Goal: Task Accomplishment & Management: Use online tool/utility

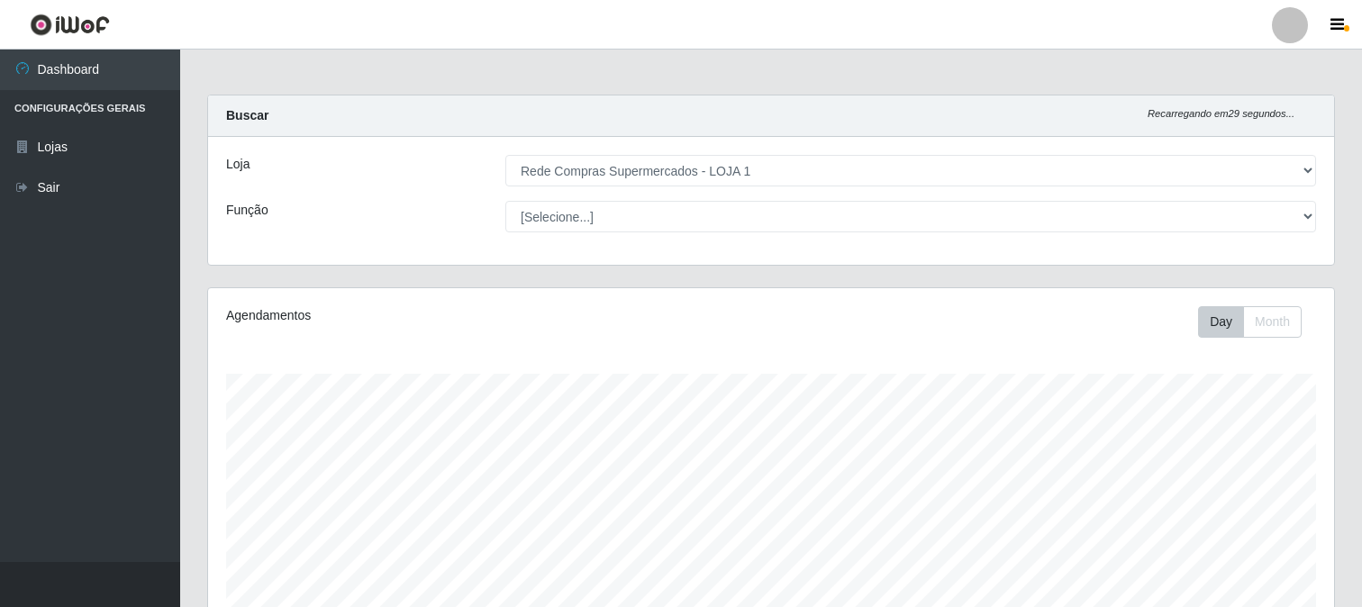
select select "158"
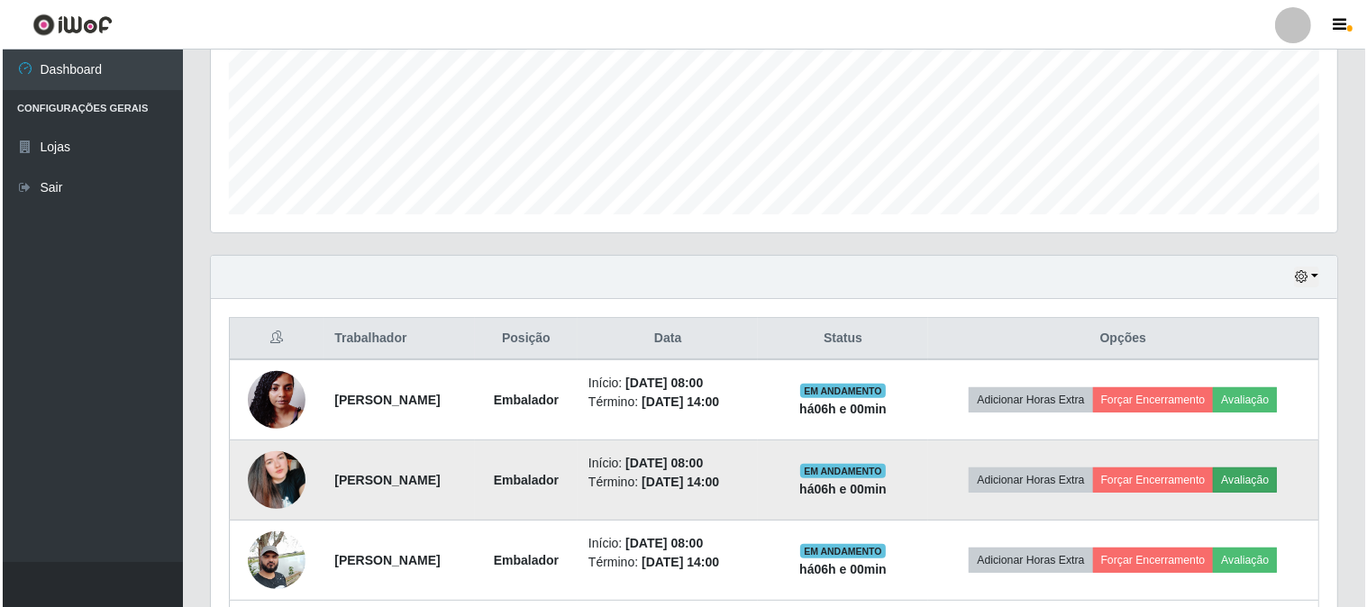
scroll to position [631, 0]
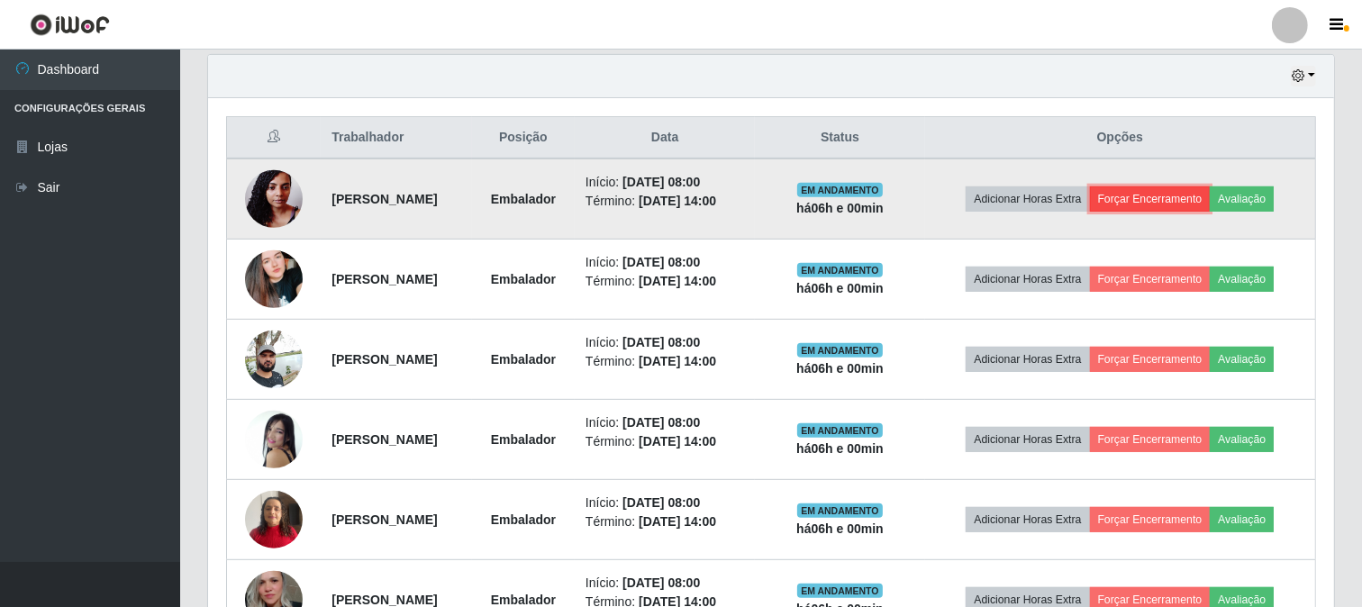
click at [1195, 199] on button "Forçar Encerramento" at bounding box center [1150, 198] width 121 height 25
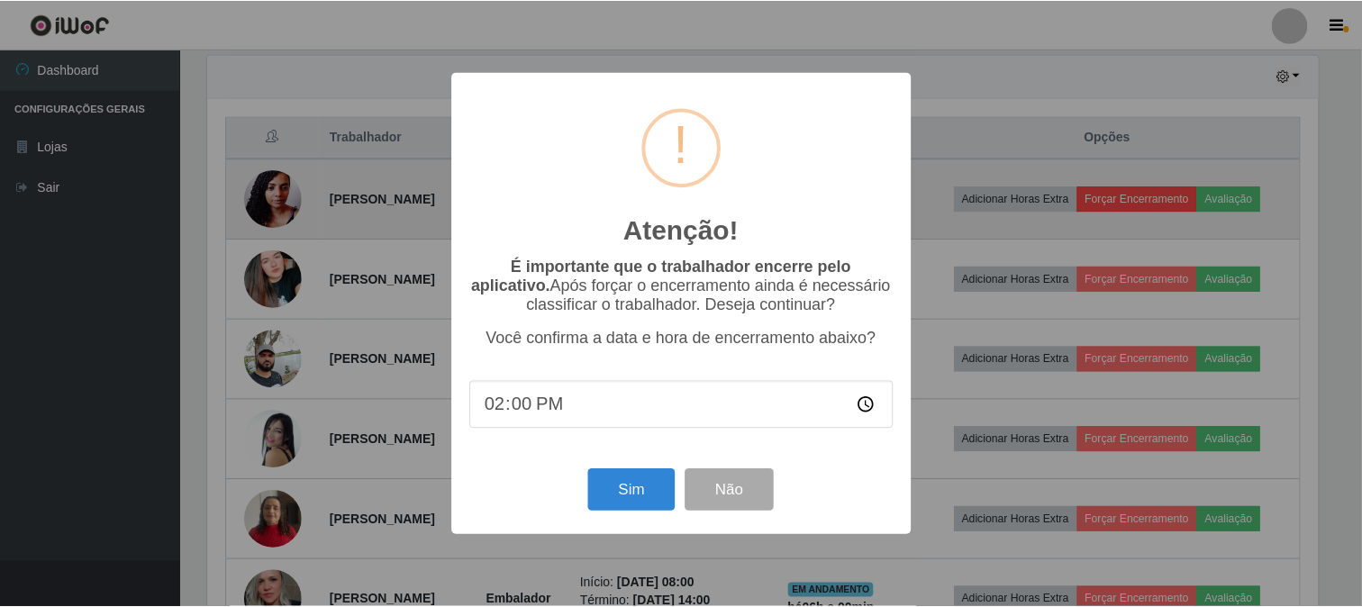
scroll to position [373, 1114]
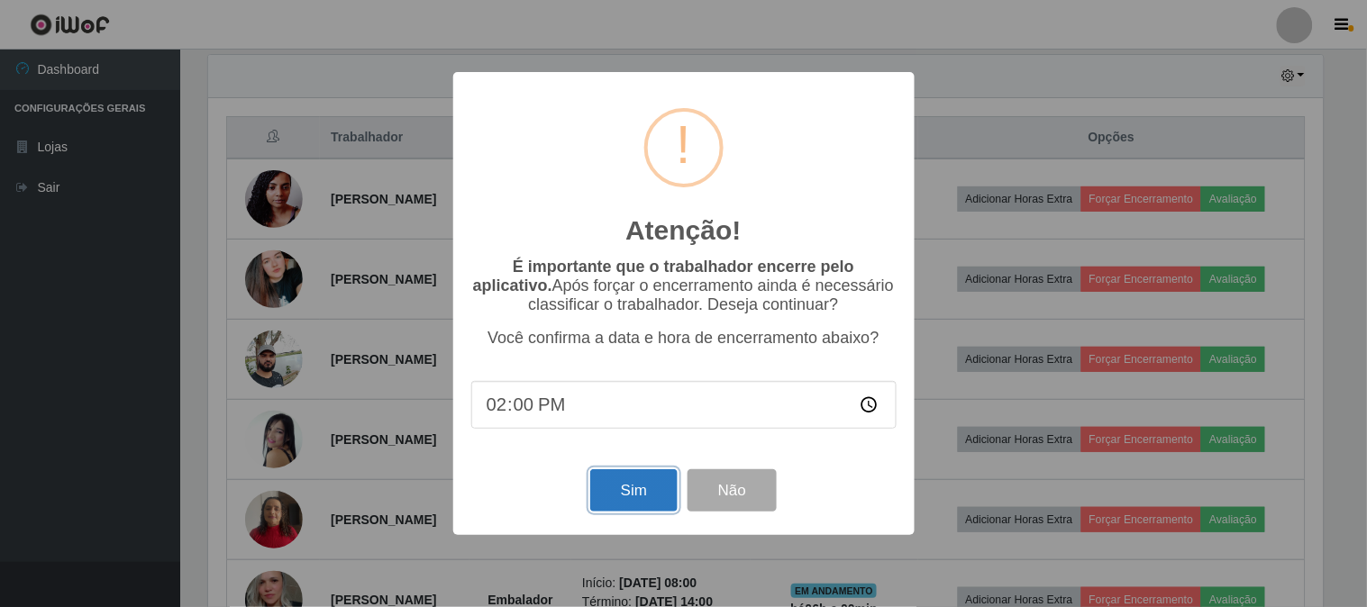
click at [629, 486] on button "Sim" at bounding box center [633, 490] width 87 height 42
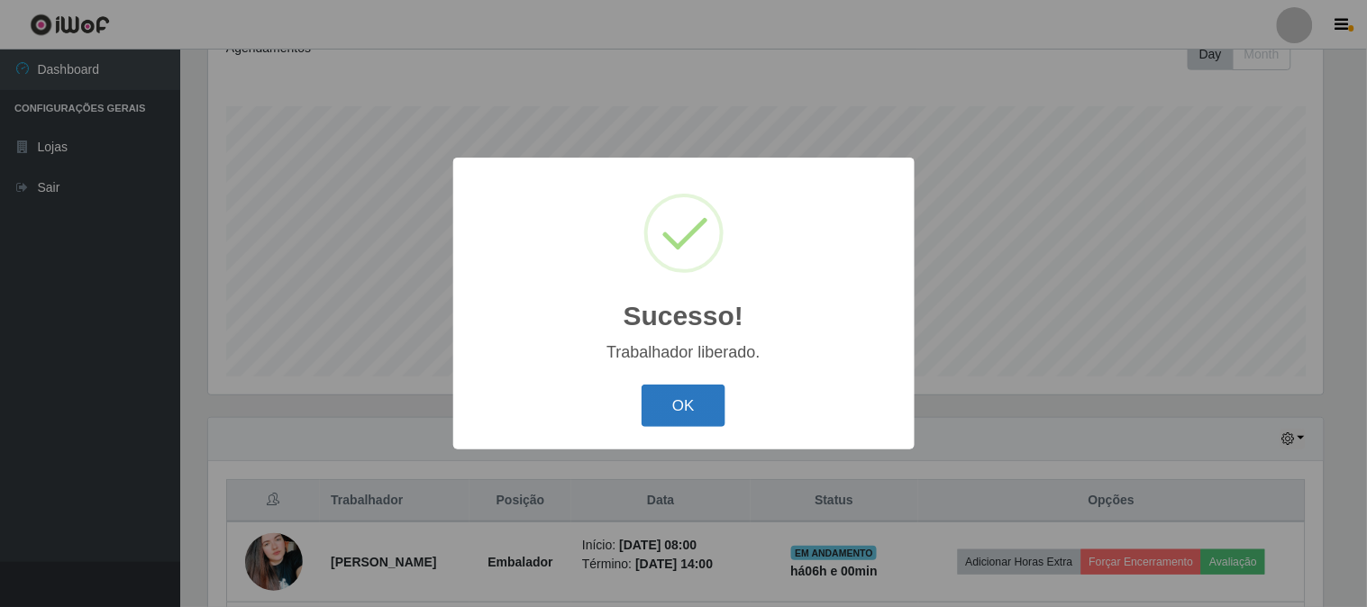
click at [663, 414] on button "OK" at bounding box center [683, 406] width 84 height 42
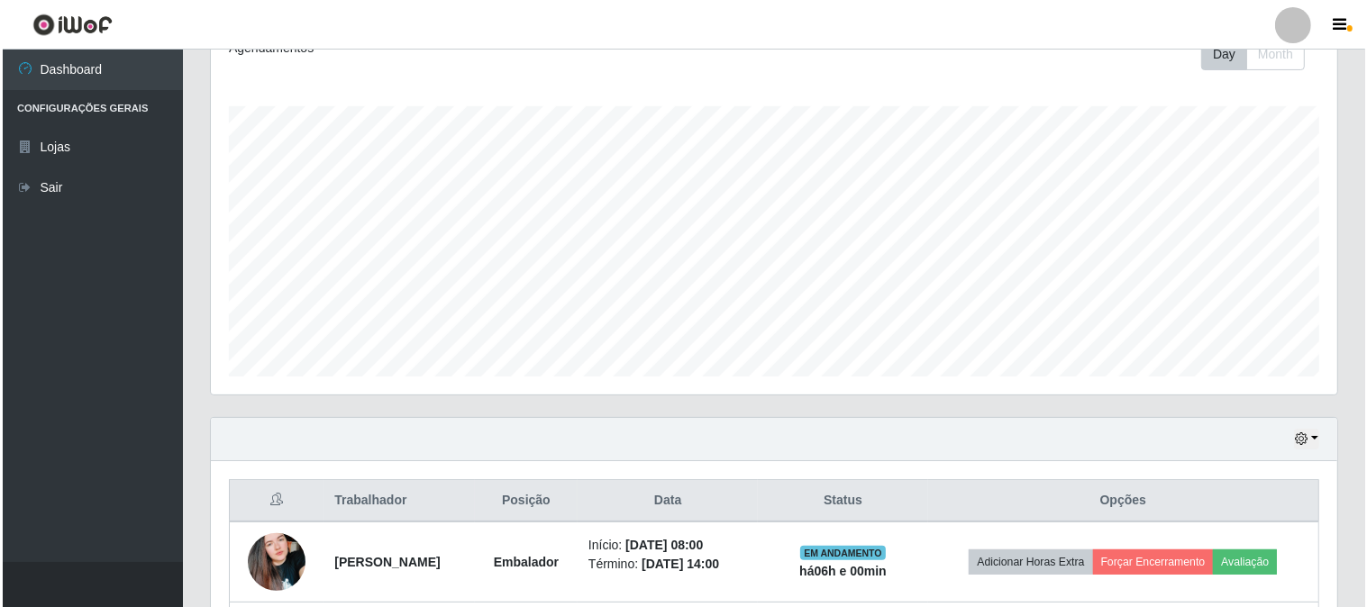
scroll to position [568, 0]
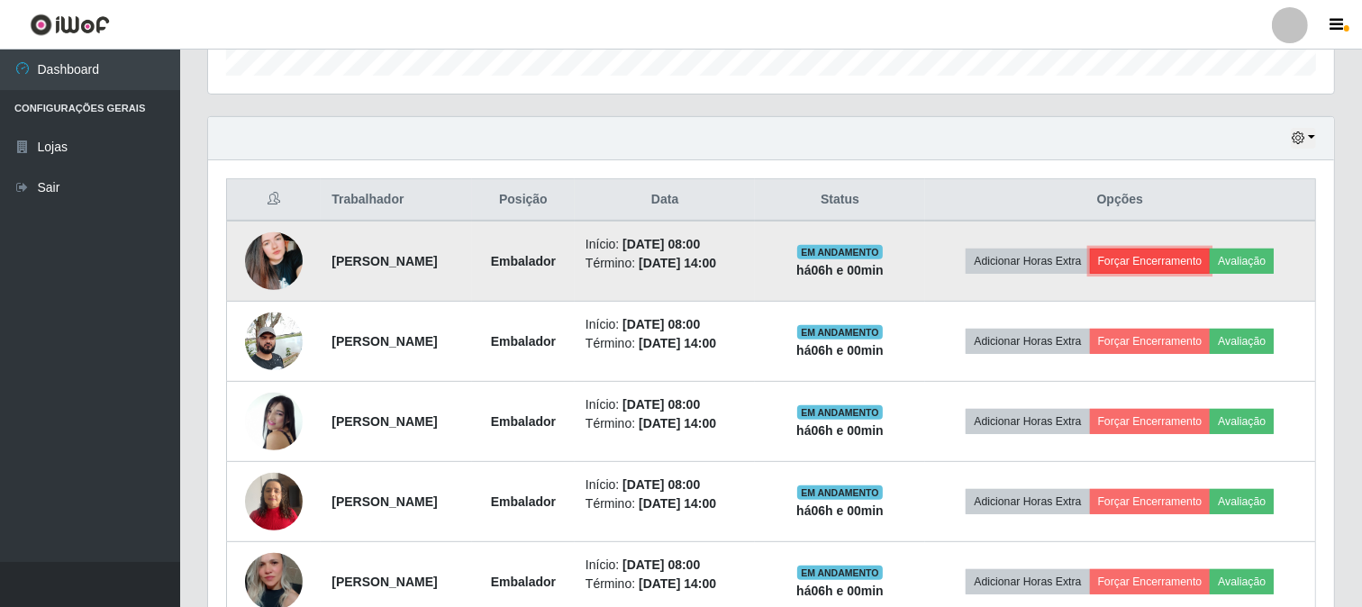
click at [1153, 257] on button "Forçar Encerramento" at bounding box center [1150, 261] width 121 height 25
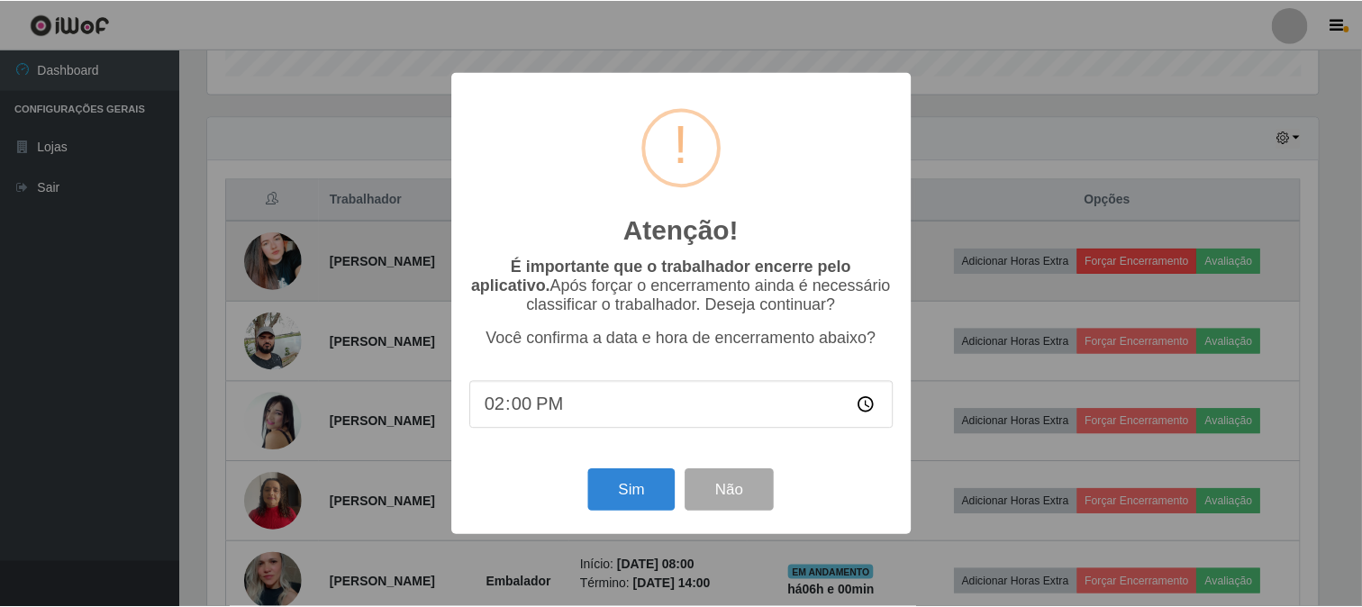
scroll to position [373, 1114]
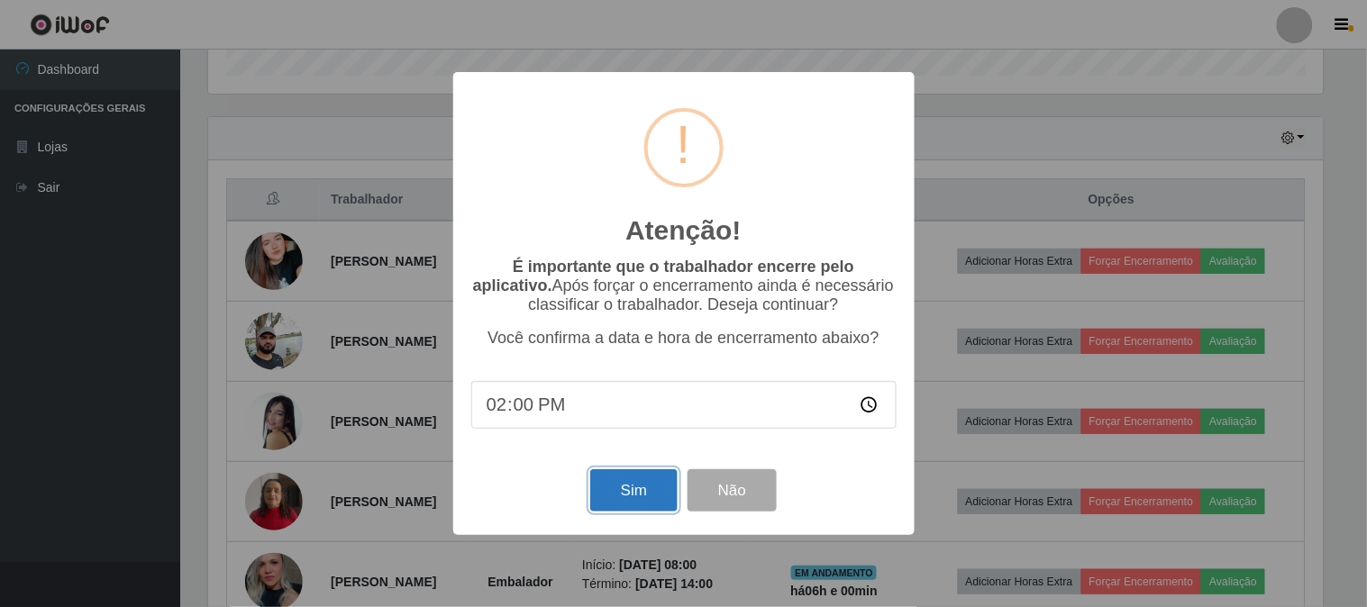
click at [640, 486] on button "Sim" at bounding box center [633, 490] width 87 height 42
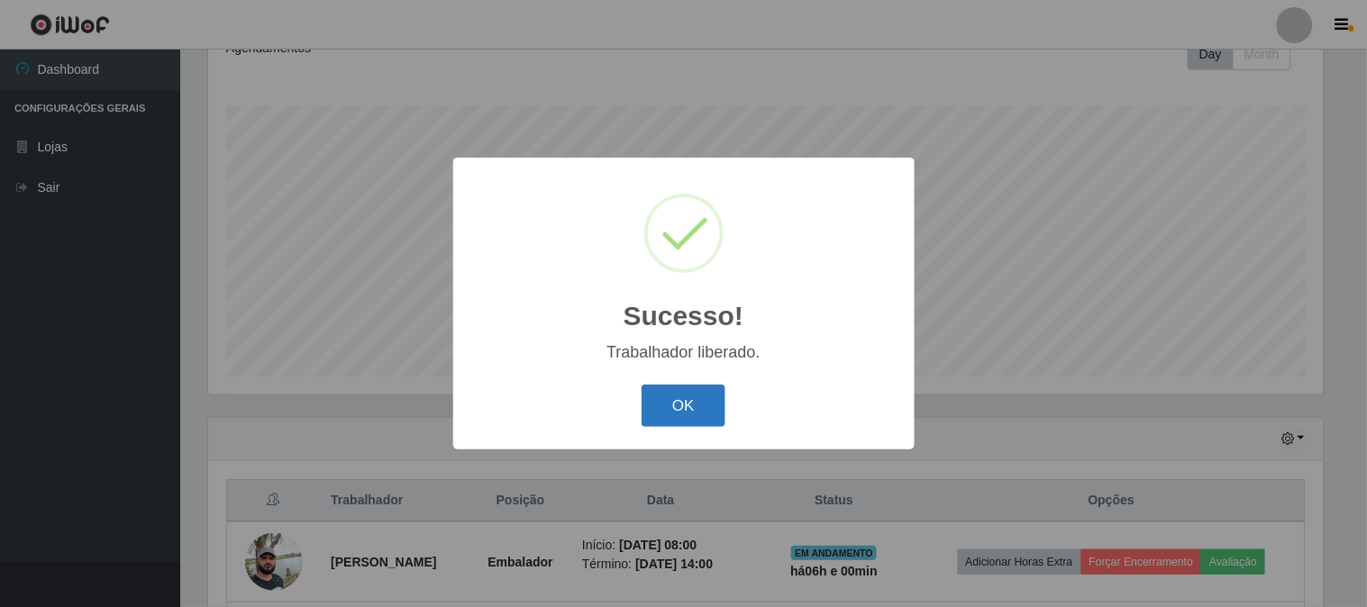
click at [673, 403] on button "OK" at bounding box center [683, 406] width 84 height 42
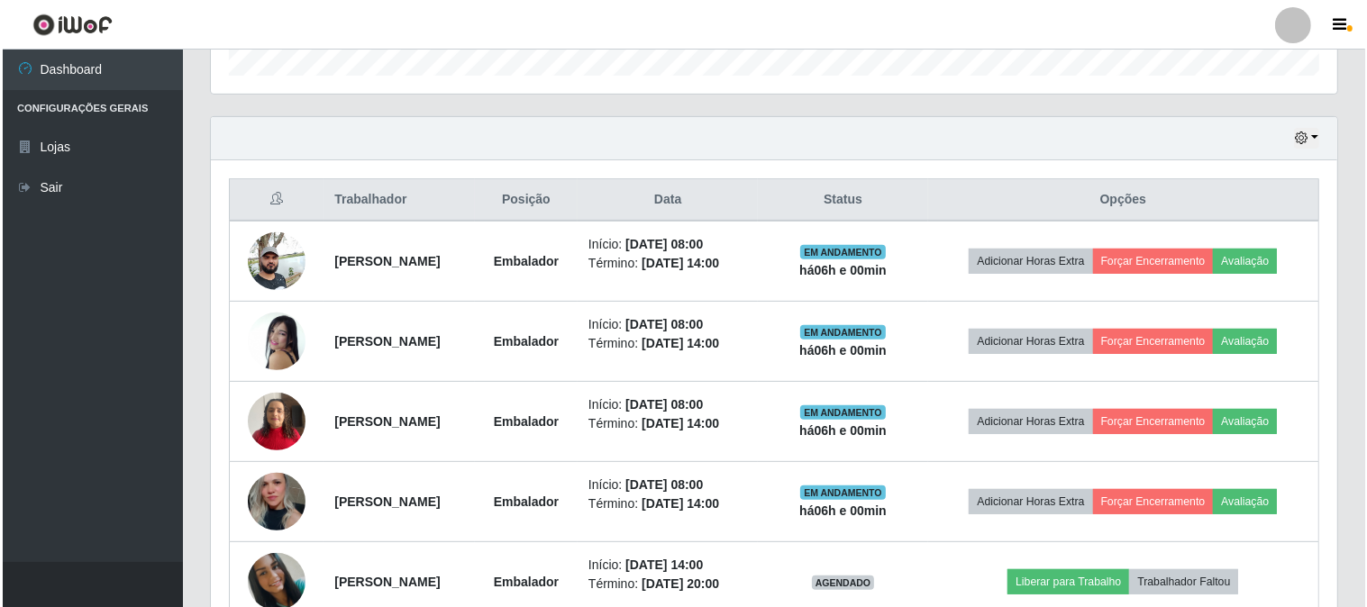
scroll to position [668, 0]
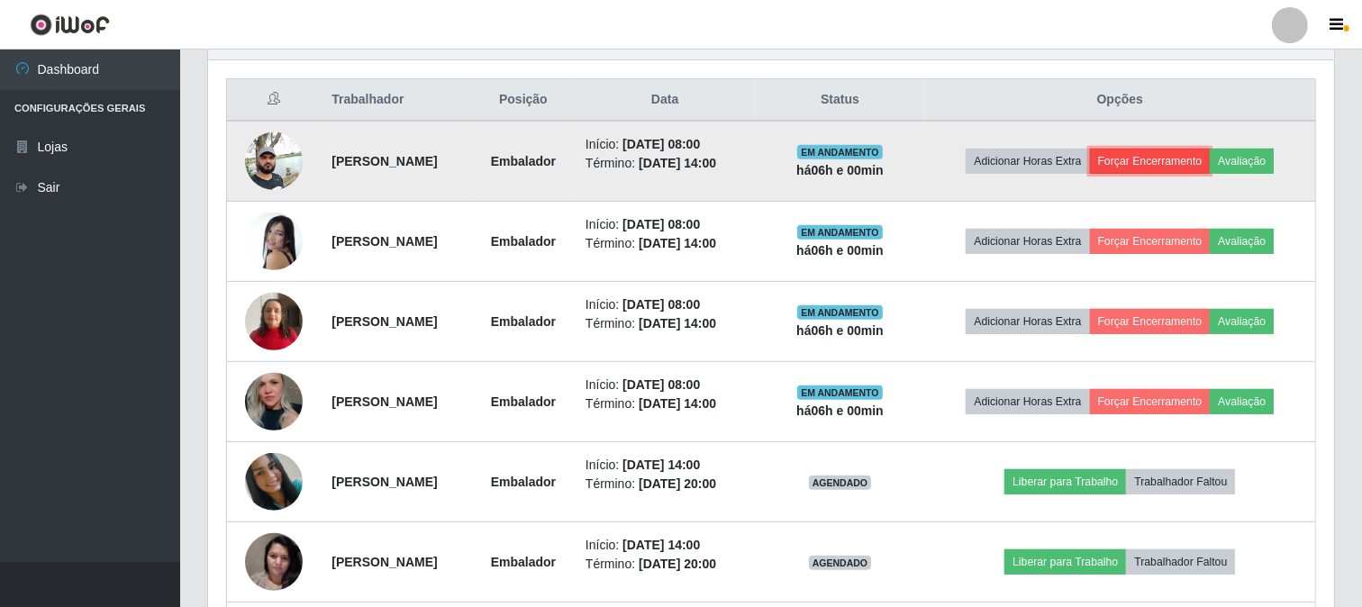
click at [1150, 159] on button "Forçar Encerramento" at bounding box center [1150, 161] width 121 height 25
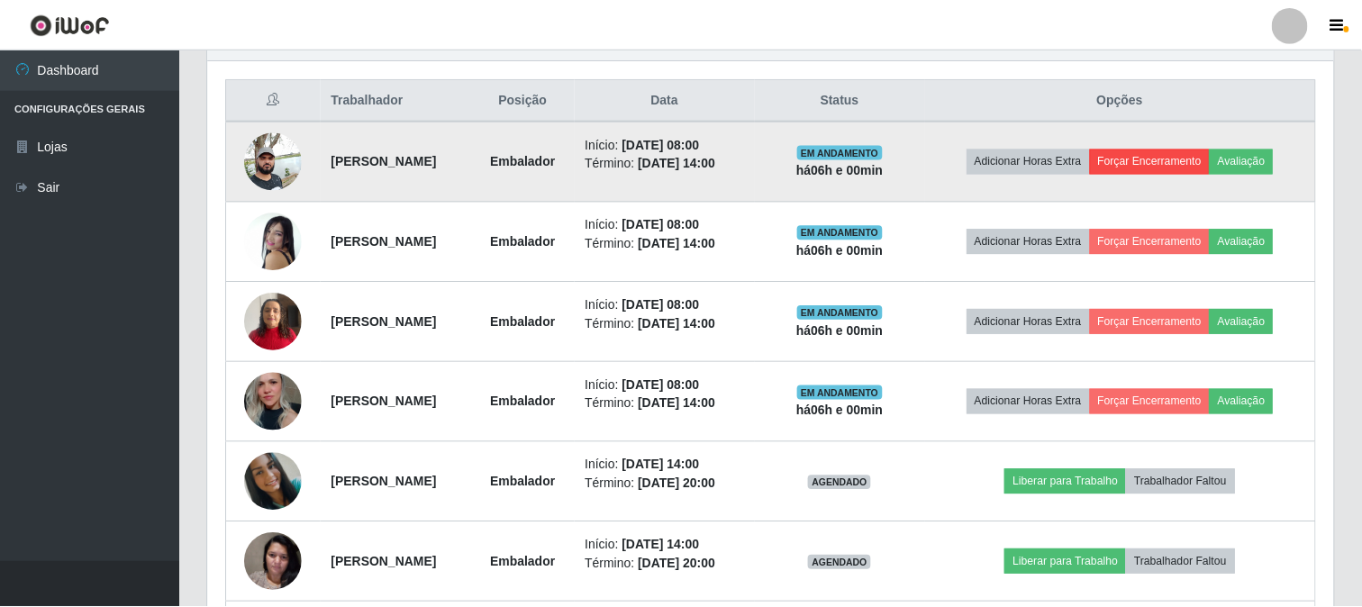
scroll to position [373, 1114]
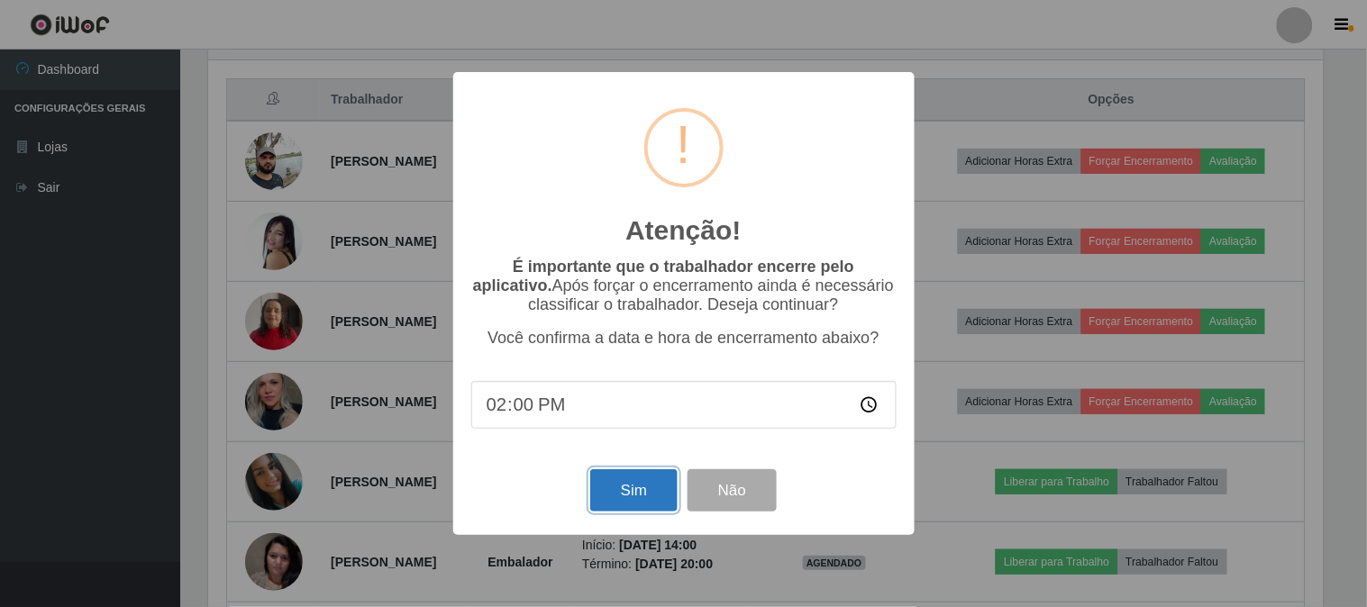
click at [631, 486] on button "Sim" at bounding box center [633, 490] width 87 height 42
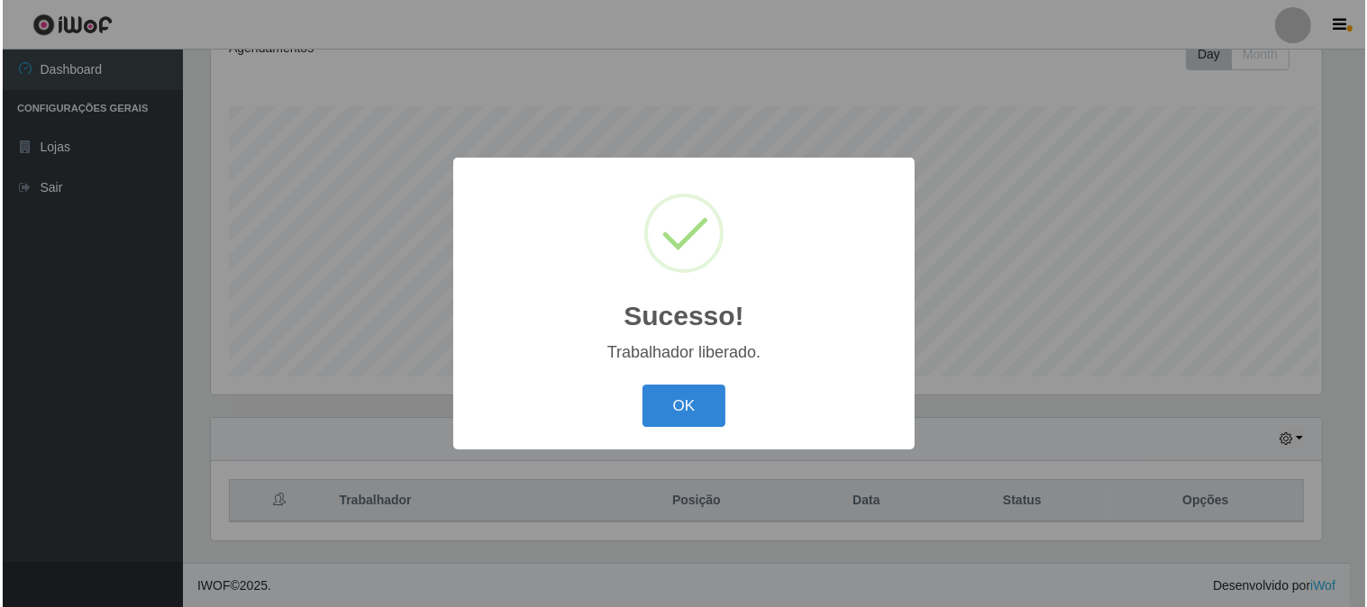
scroll to position [0, 0]
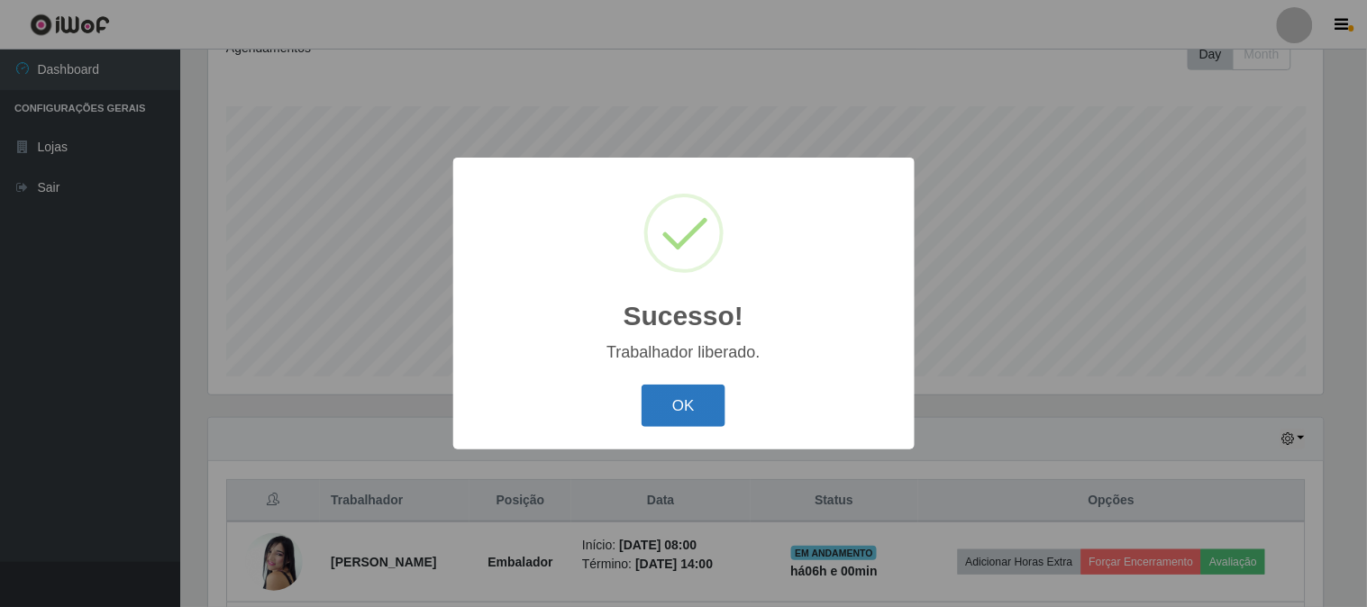
click at [691, 403] on button "OK" at bounding box center [683, 406] width 84 height 42
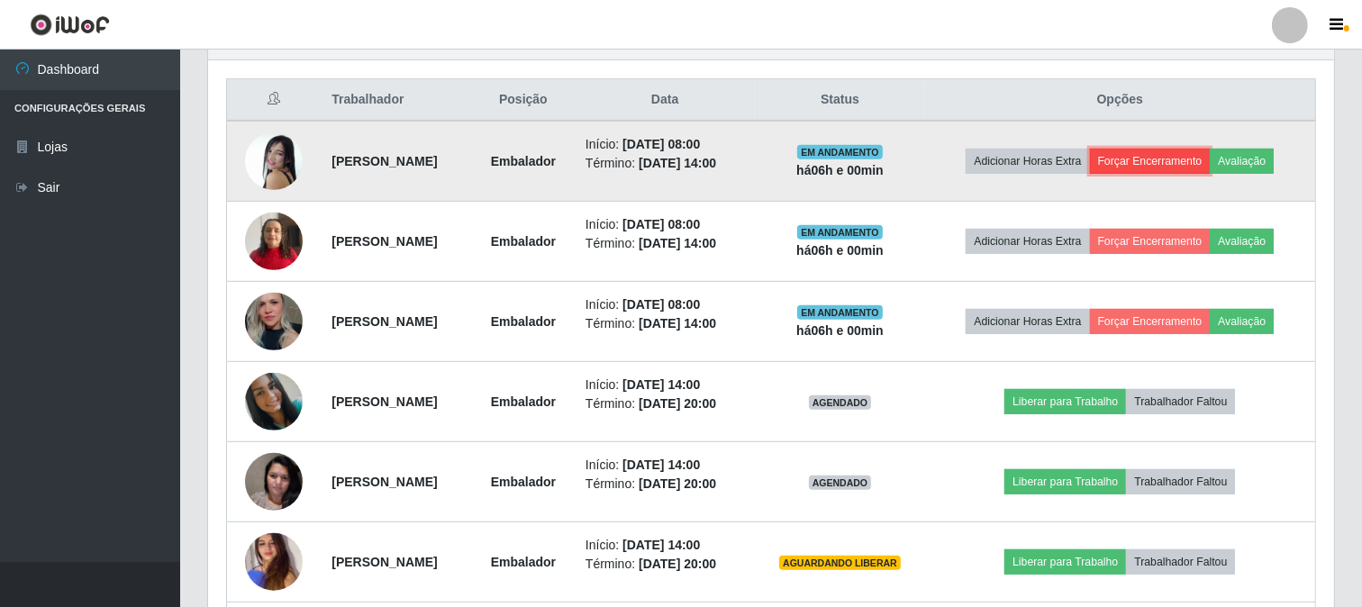
click at [1182, 158] on button "Forçar Encerramento" at bounding box center [1150, 161] width 121 height 25
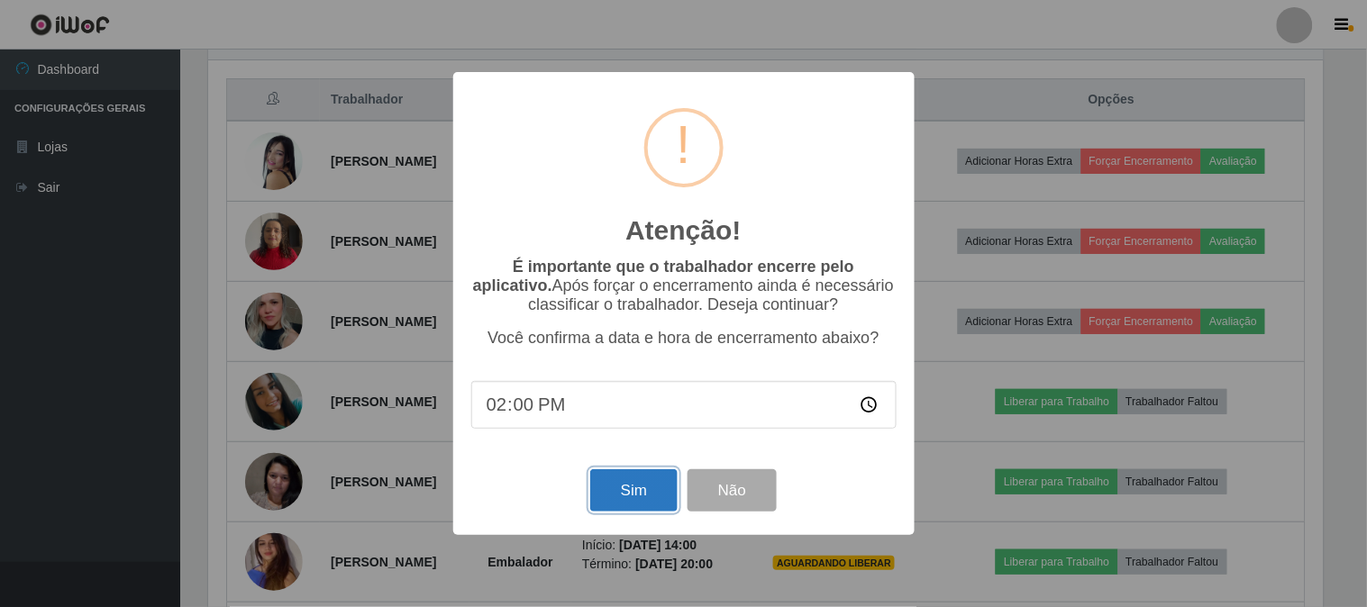
click at [640, 483] on button "Sim" at bounding box center [633, 490] width 87 height 42
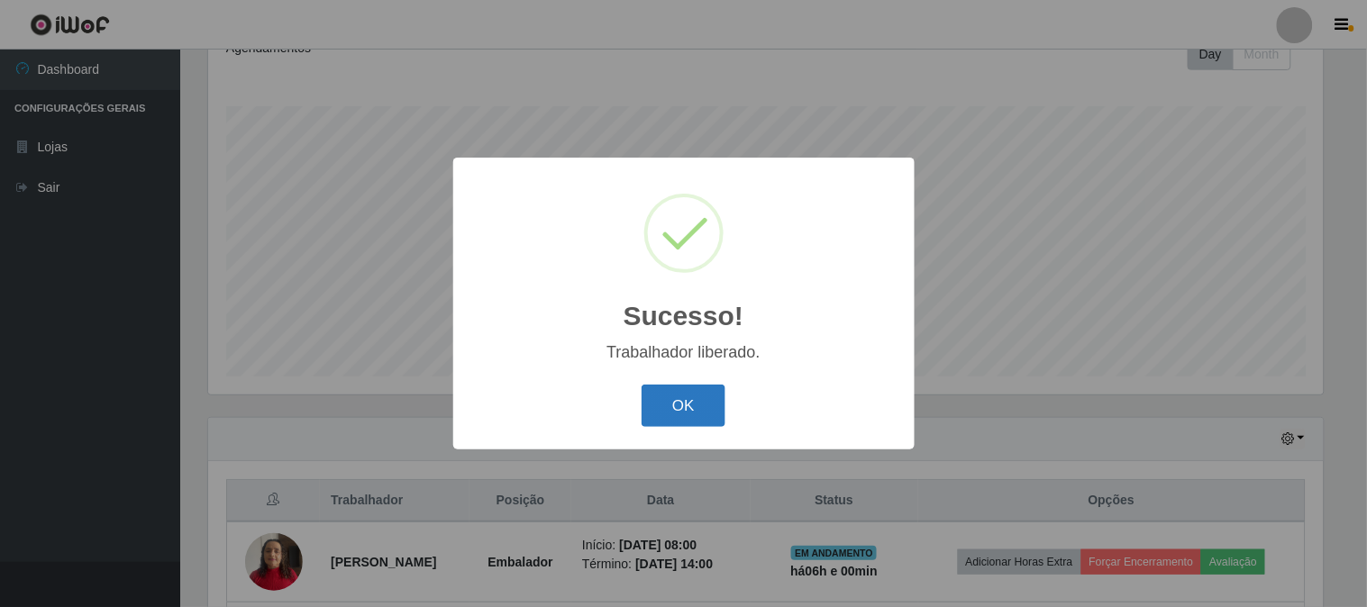
click at [678, 404] on button "OK" at bounding box center [683, 406] width 84 height 42
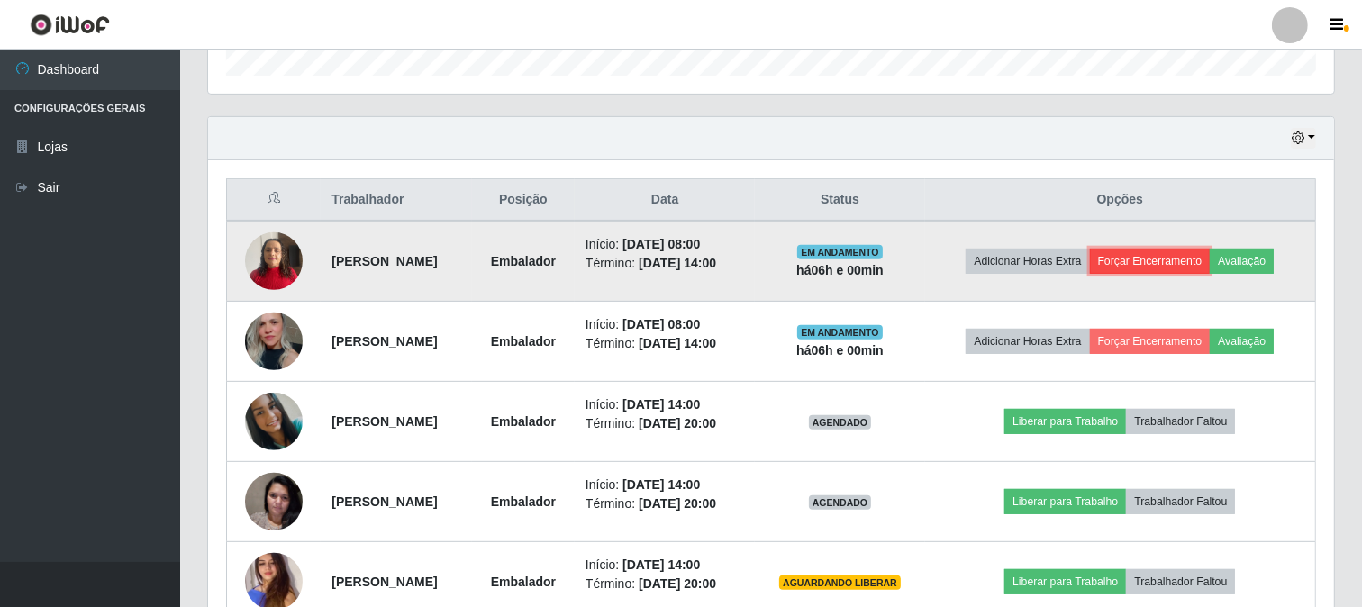
click at [1150, 259] on button "Forçar Encerramento" at bounding box center [1150, 261] width 121 height 25
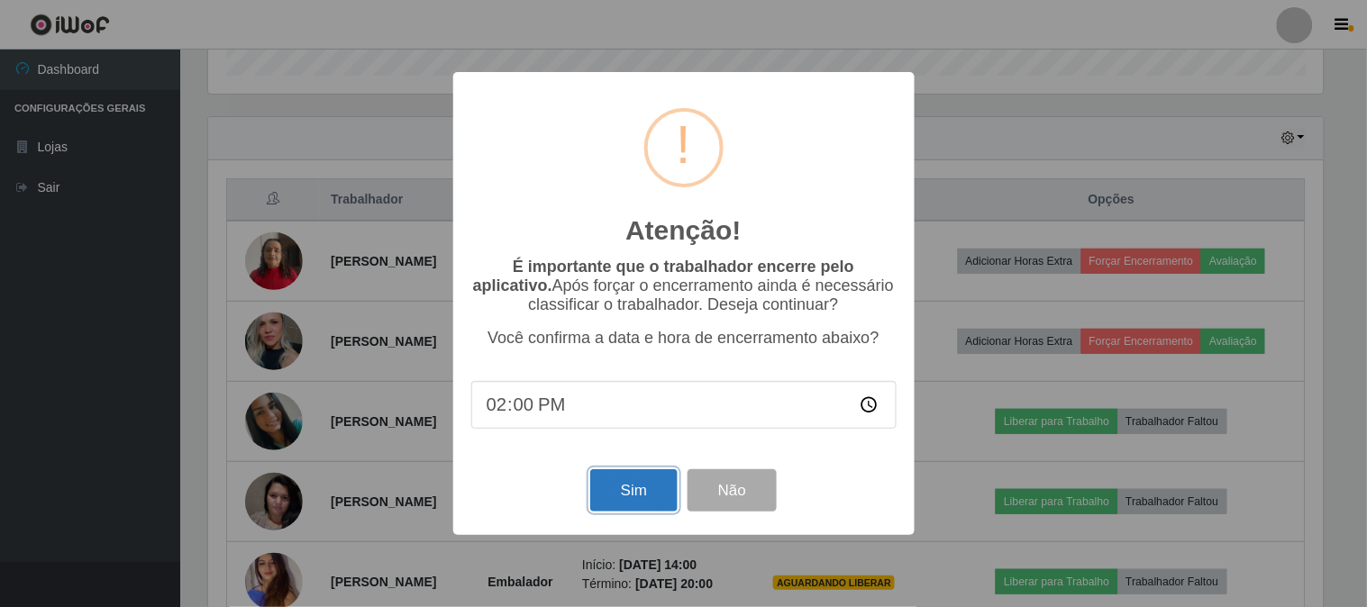
click at [642, 485] on button "Sim" at bounding box center [633, 490] width 87 height 42
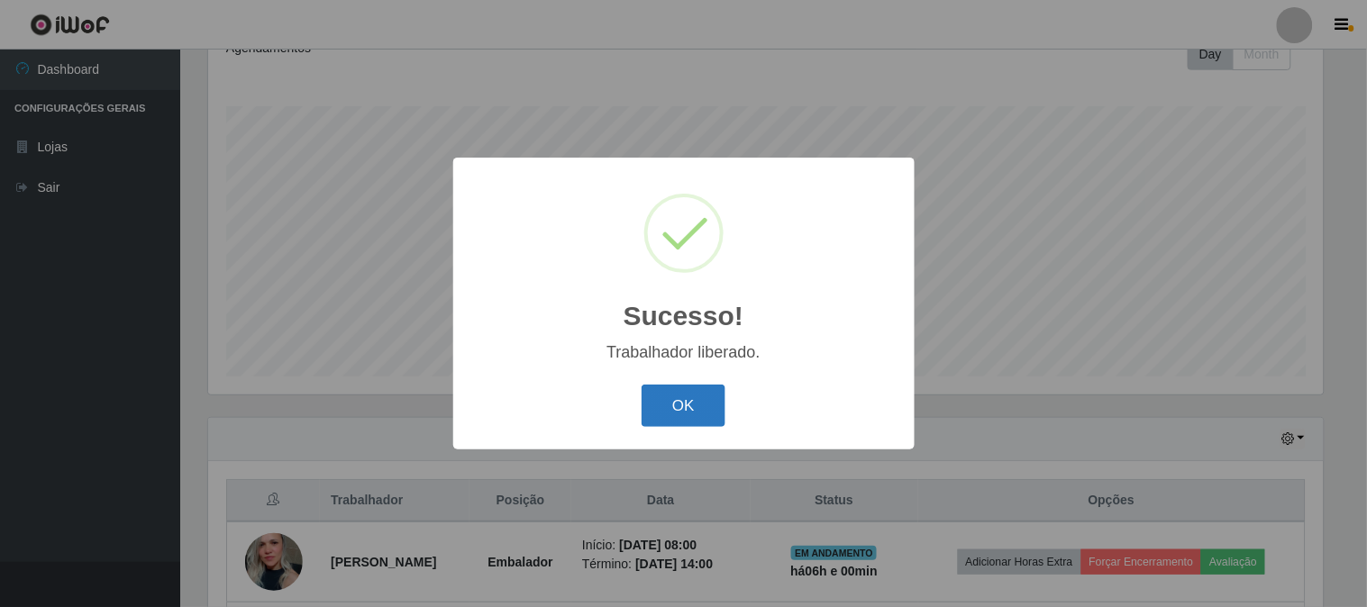
click at [690, 397] on button "OK" at bounding box center [683, 406] width 84 height 42
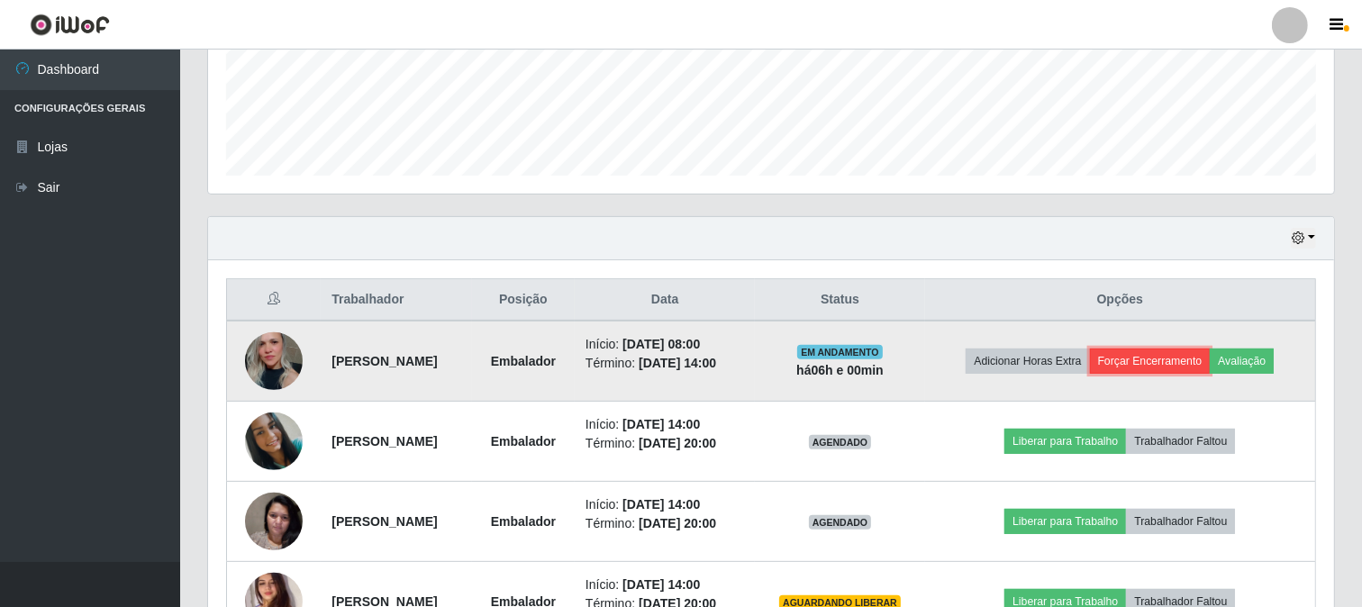
click at [1150, 358] on button "Forçar Encerramento" at bounding box center [1150, 361] width 121 height 25
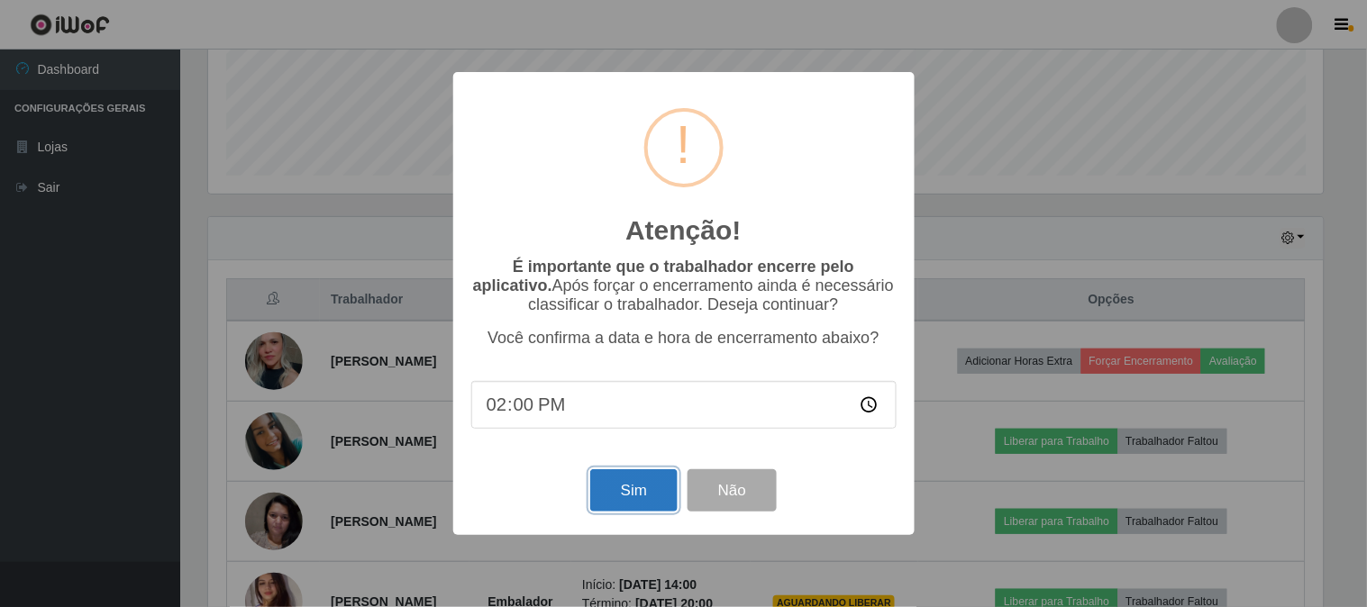
click at [641, 497] on button "Sim" at bounding box center [633, 490] width 87 height 42
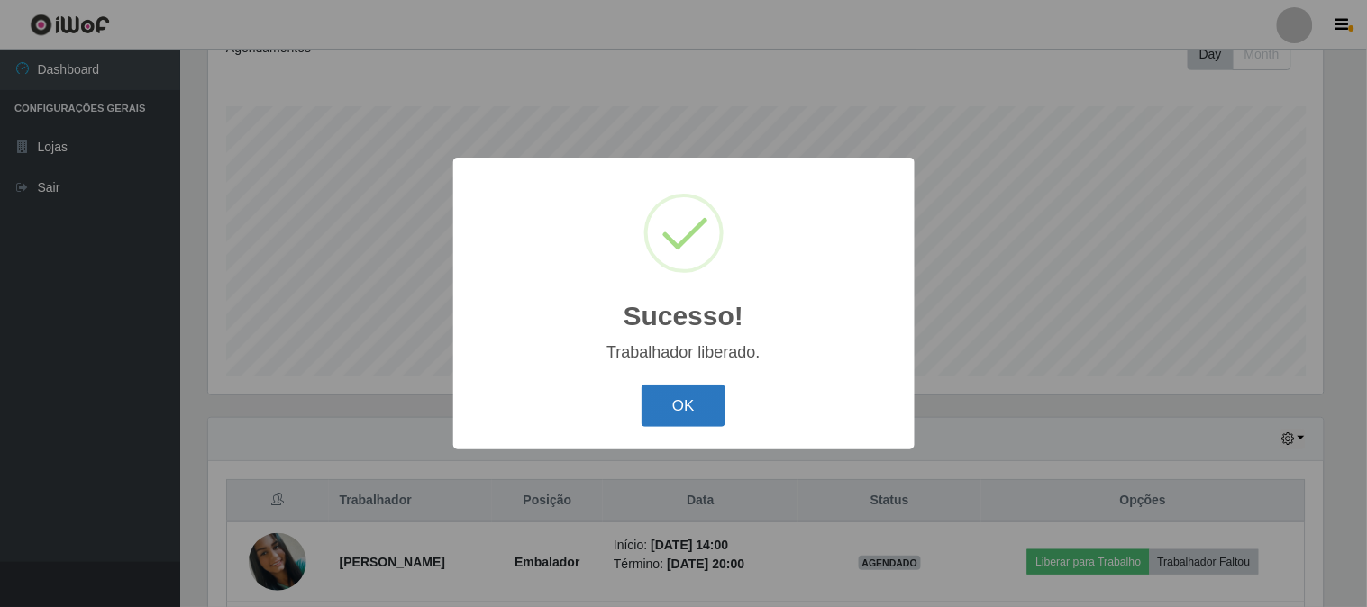
click at [674, 408] on button "OK" at bounding box center [683, 406] width 84 height 42
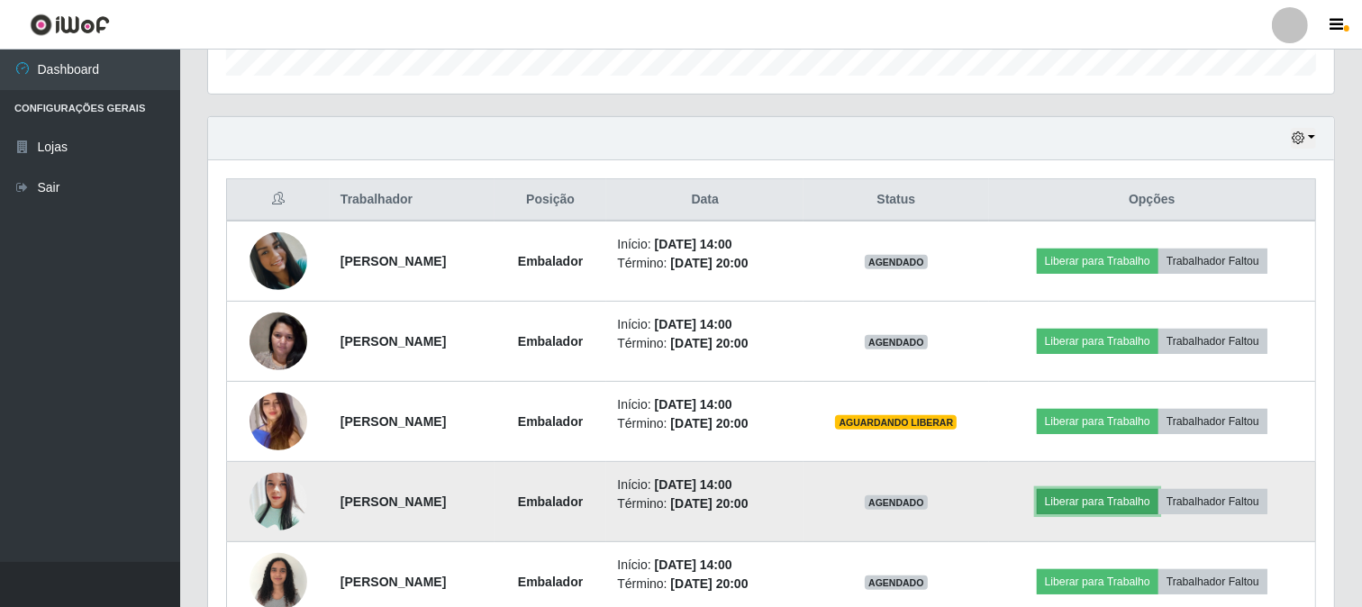
click at [1113, 502] on button "Liberar para Trabalho" at bounding box center [1098, 501] width 122 height 25
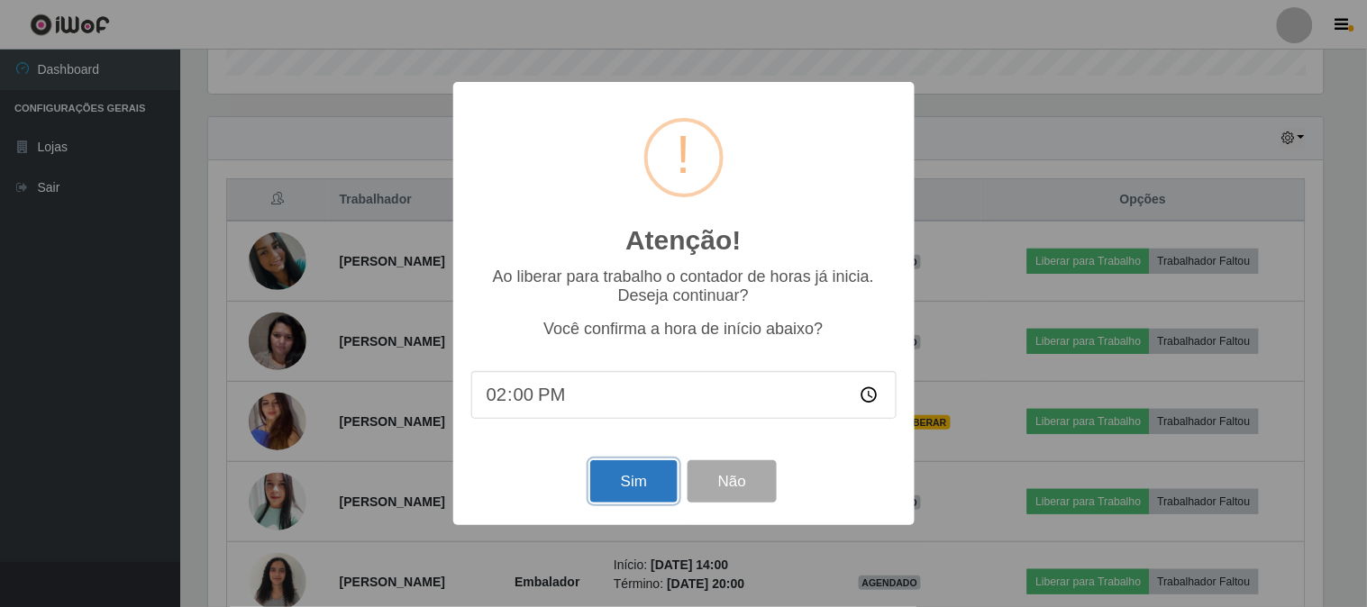
click at [625, 470] on button "Sim" at bounding box center [633, 481] width 87 height 42
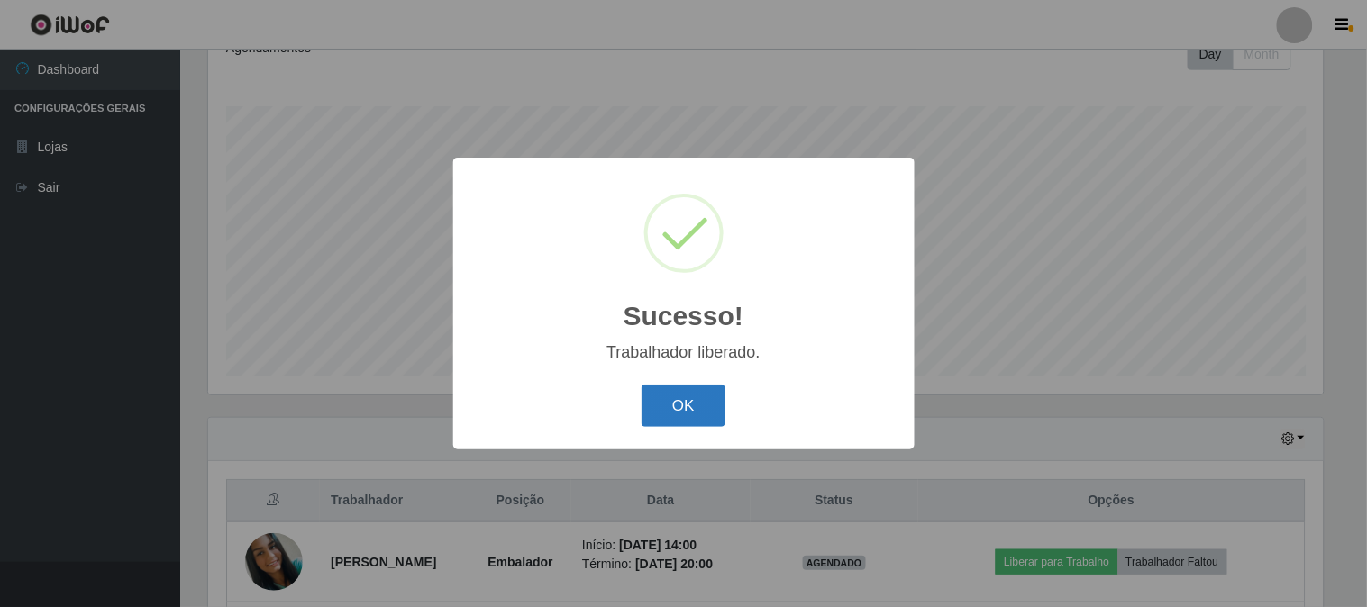
click at [677, 399] on button "OK" at bounding box center [683, 406] width 84 height 42
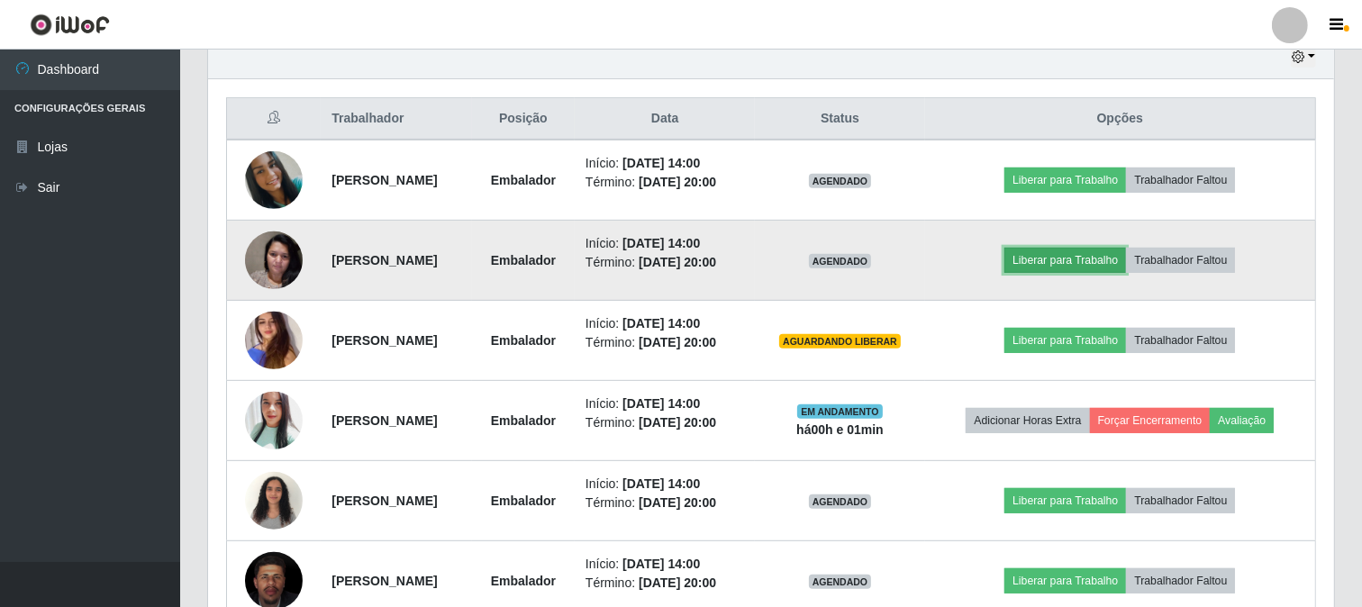
click at [1069, 259] on button "Liberar para Trabalho" at bounding box center [1065, 260] width 122 height 25
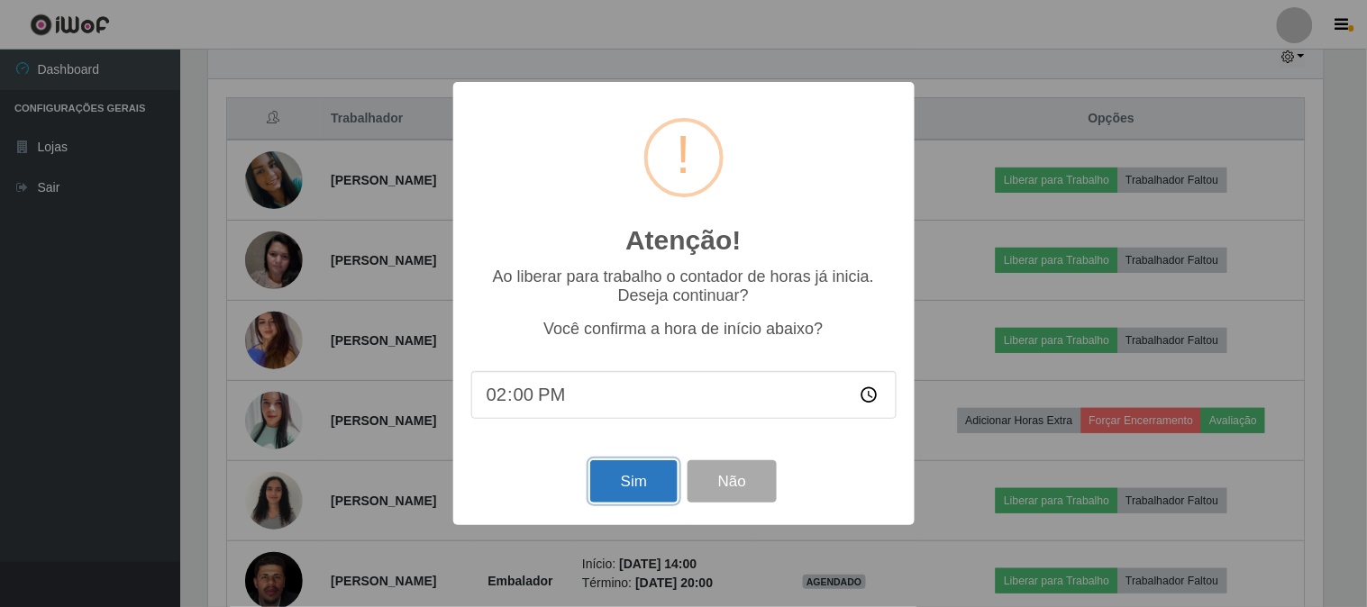
click at [629, 480] on button "Sim" at bounding box center [633, 481] width 87 height 42
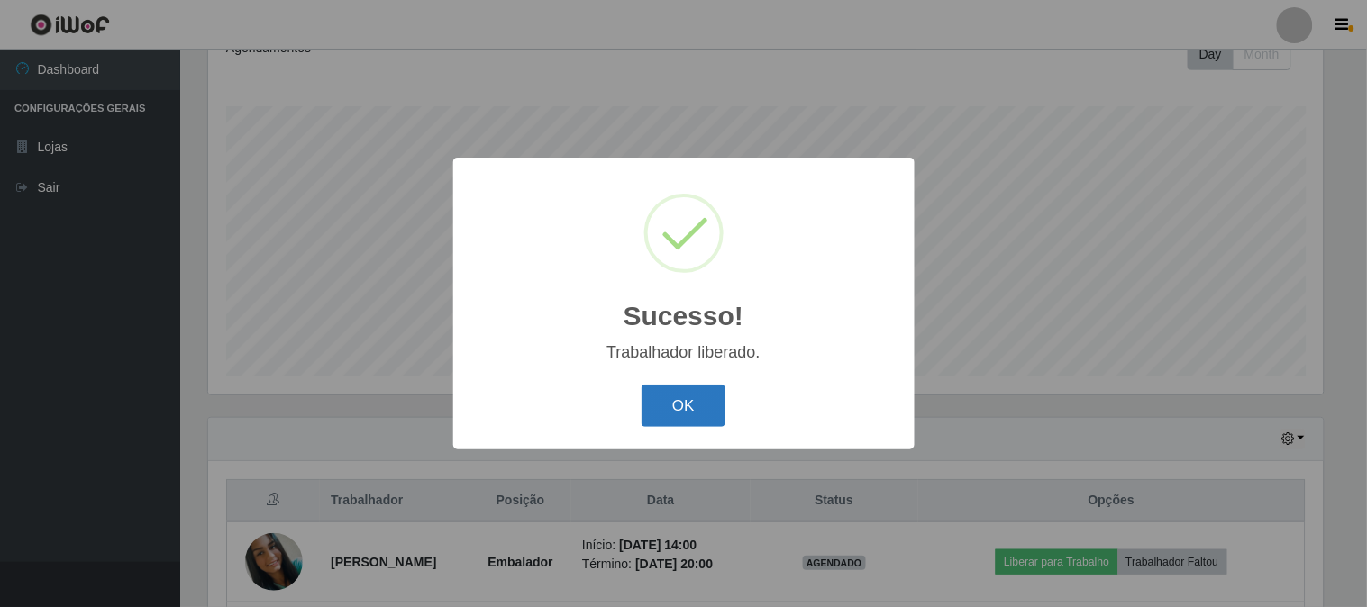
click at [677, 403] on button "OK" at bounding box center [683, 406] width 84 height 42
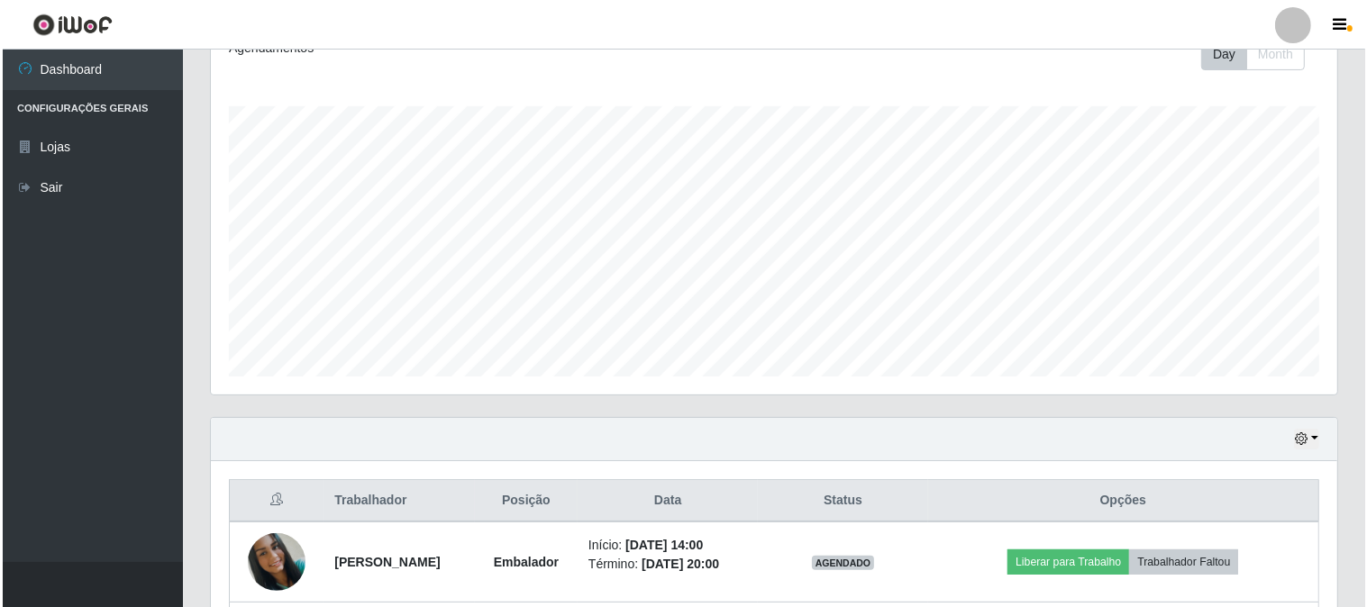
scroll to position [568, 0]
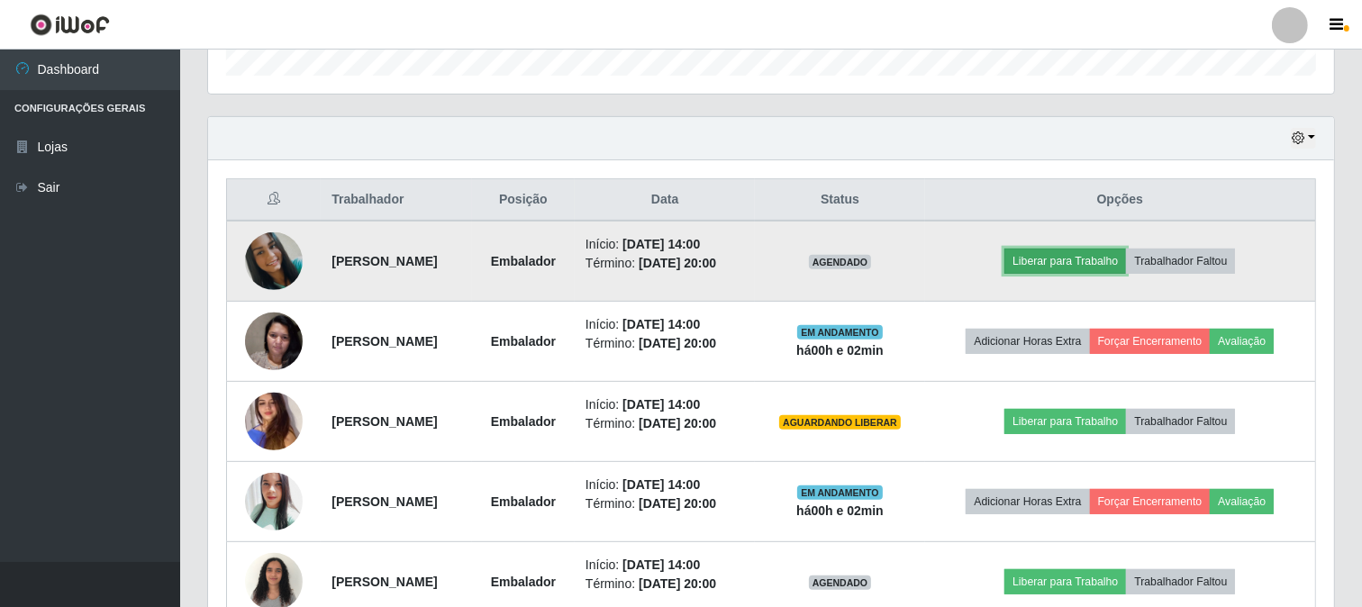
click at [1074, 254] on button "Liberar para Trabalho" at bounding box center [1065, 261] width 122 height 25
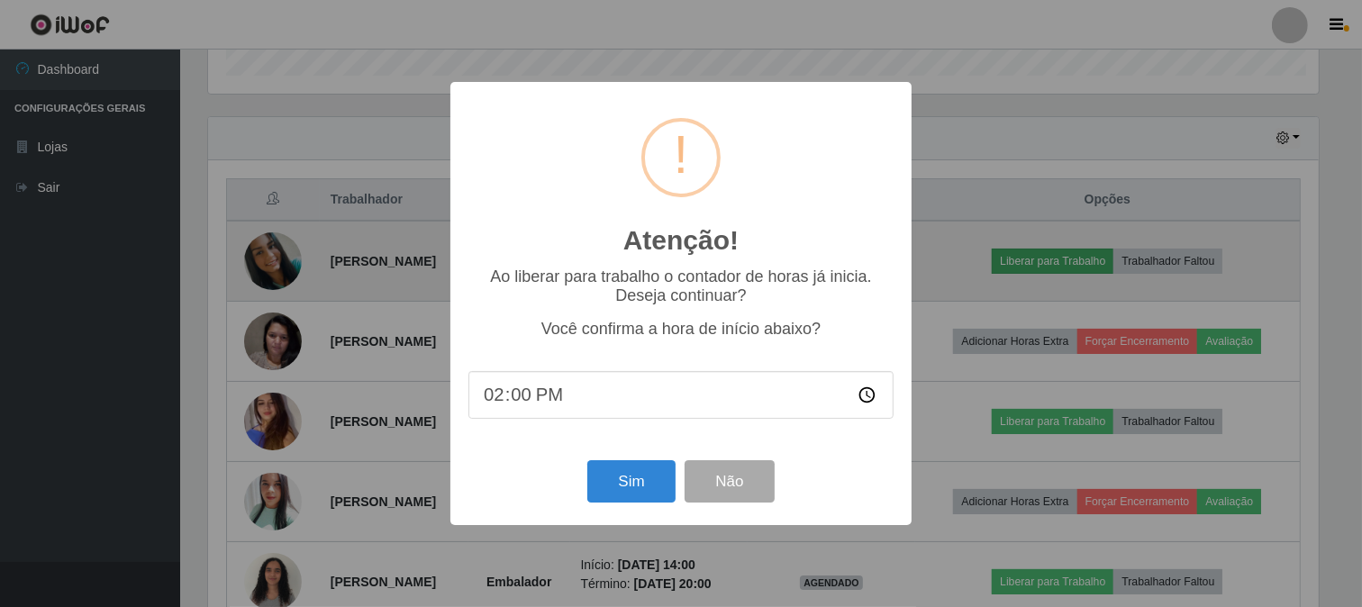
scroll to position [373, 1114]
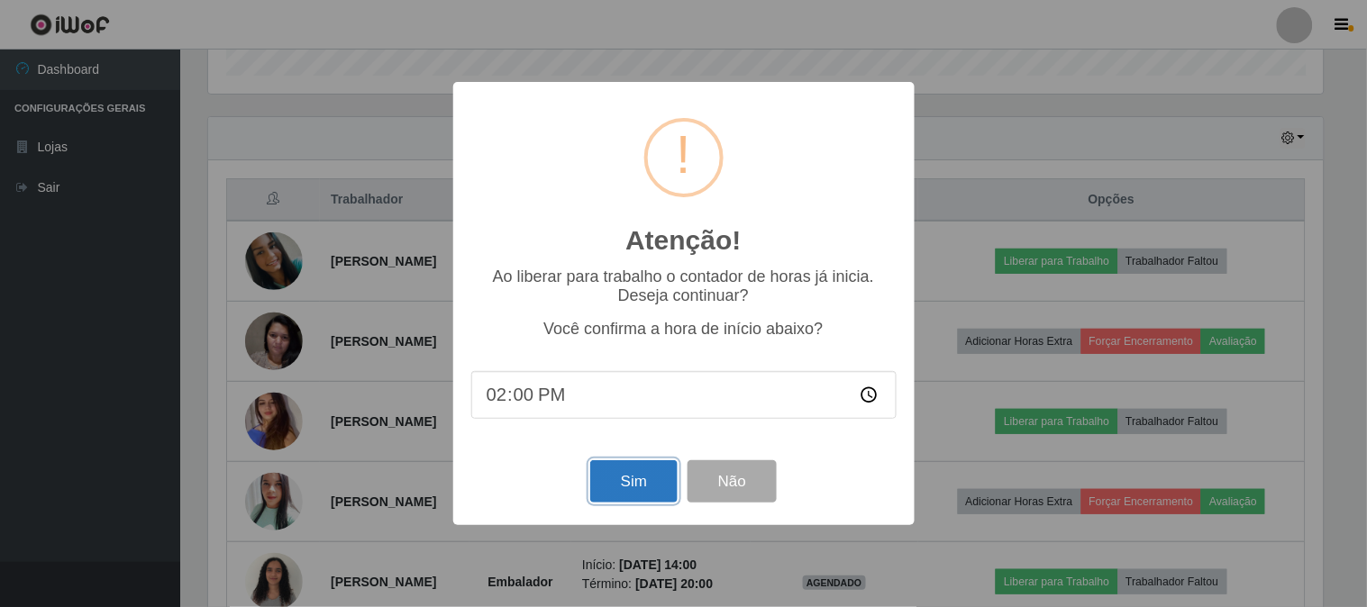
click at [652, 483] on button "Sim" at bounding box center [633, 481] width 87 height 42
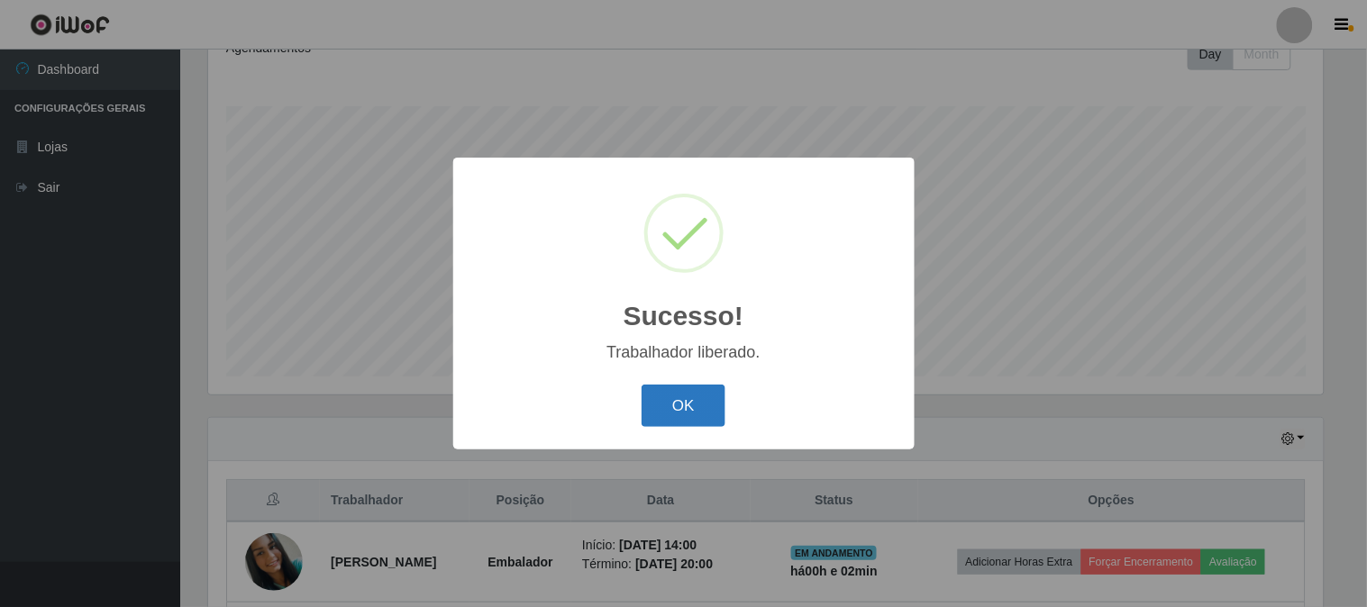
click at [704, 406] on button "OK" at bounding box center [683, 406] width 84 height 42
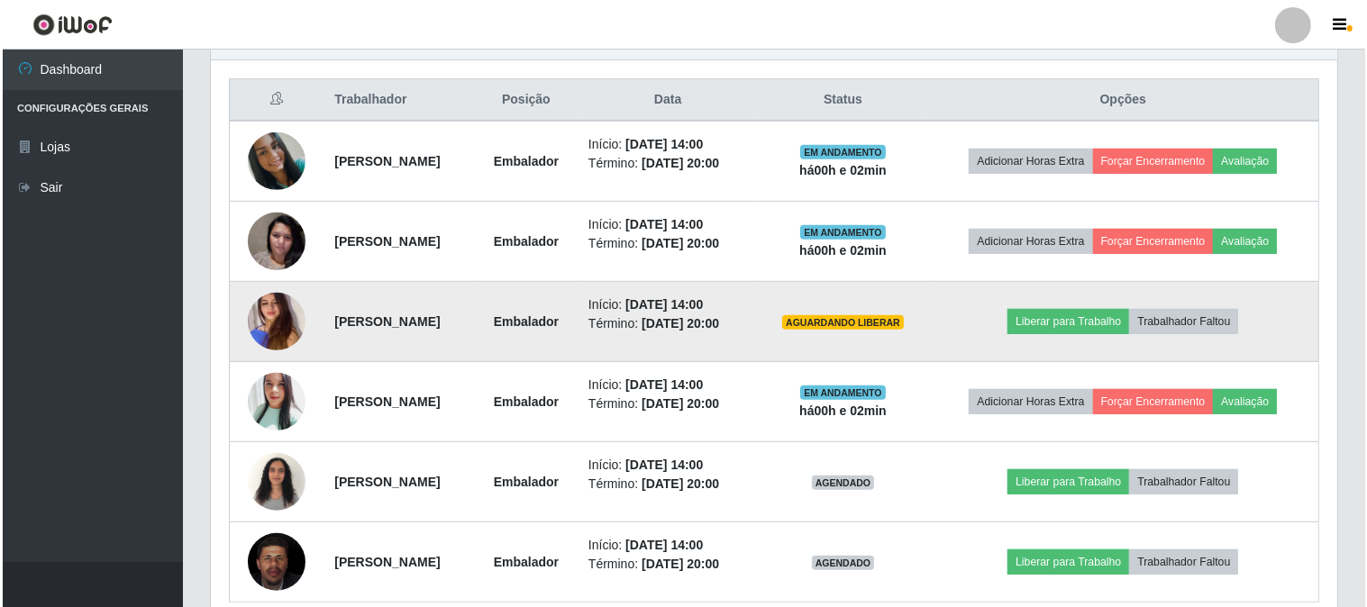
scroll to position [750, 0]
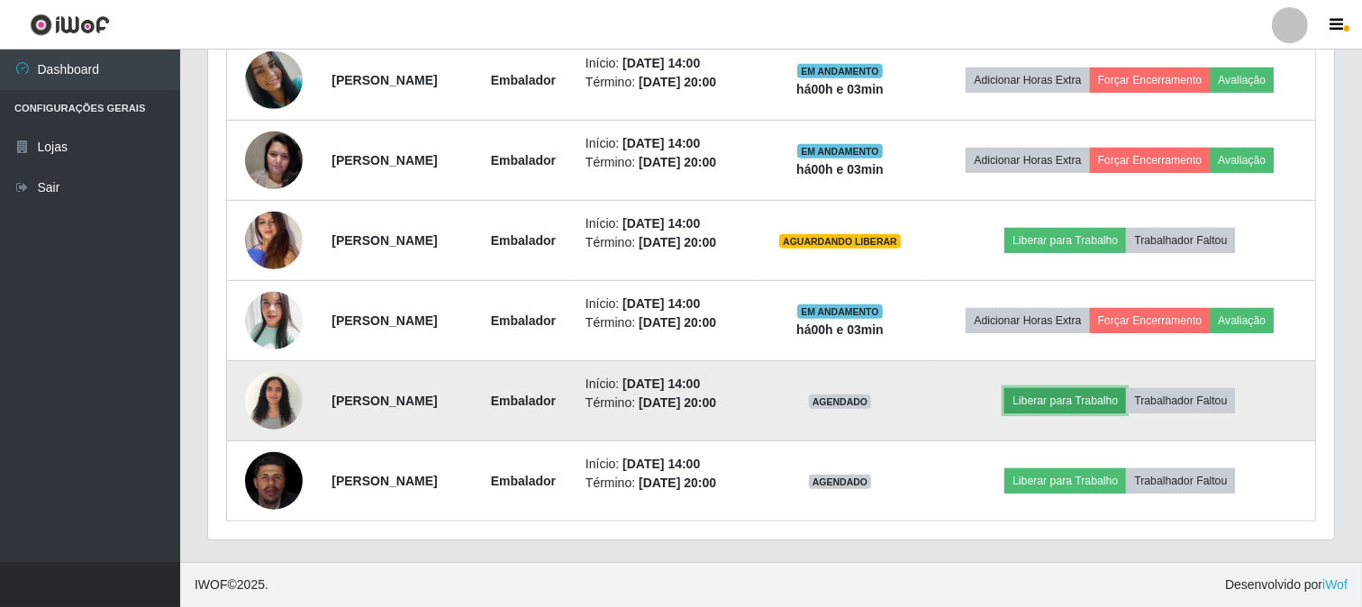
click at [1052, 399] on button "Liberar para Trabalho" at bounding box center [1065, 400] width 122 height 25
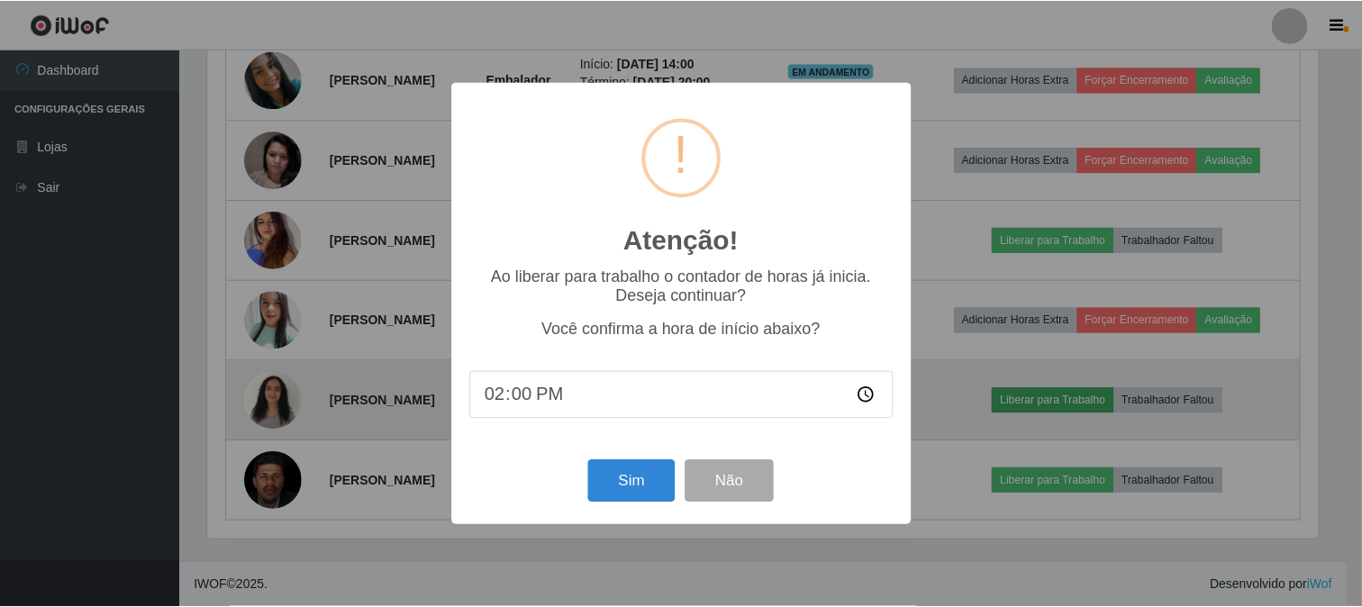
scroll to position [373, 1114]
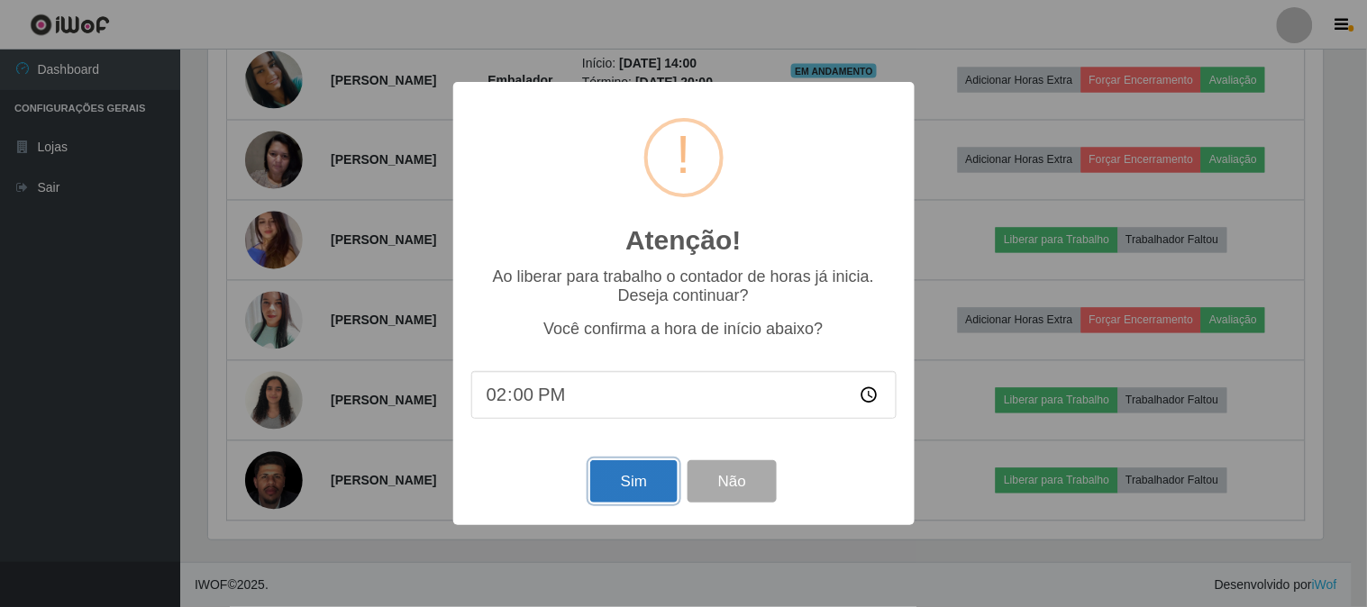
click at [618, 483] on button "Sim" at bounding box center [633, 481] width 87 height 42
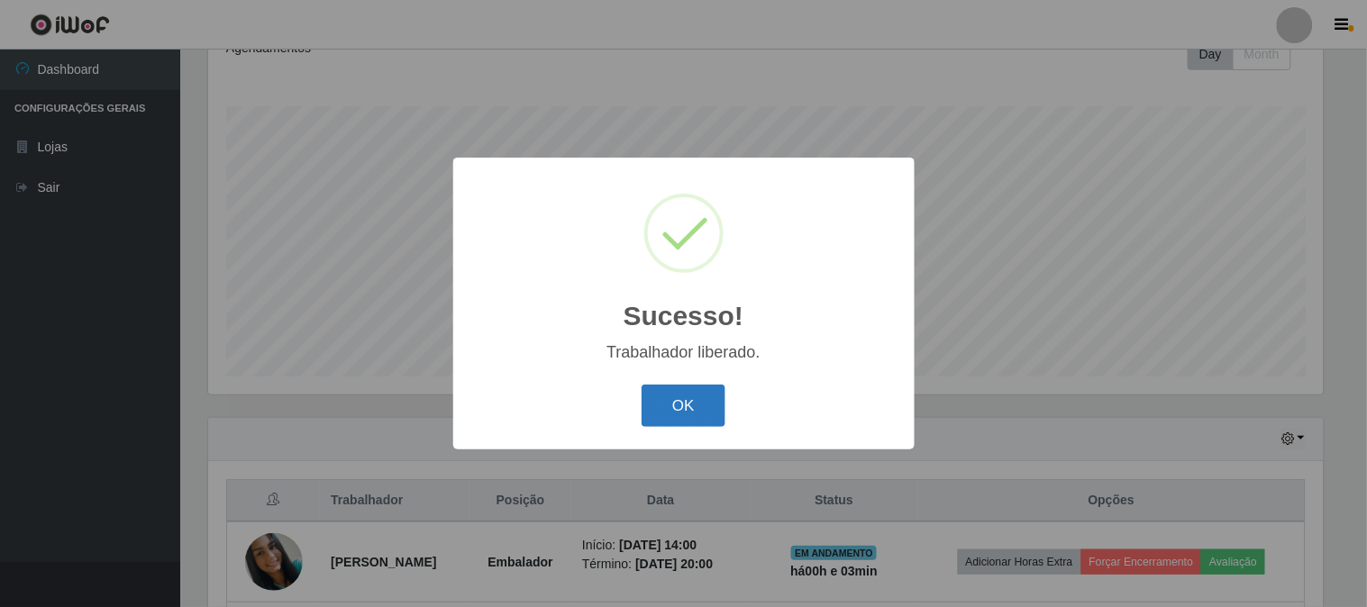
click at [668, 405] on button "OK" at bounding box center [683, 406] width 84 height 42
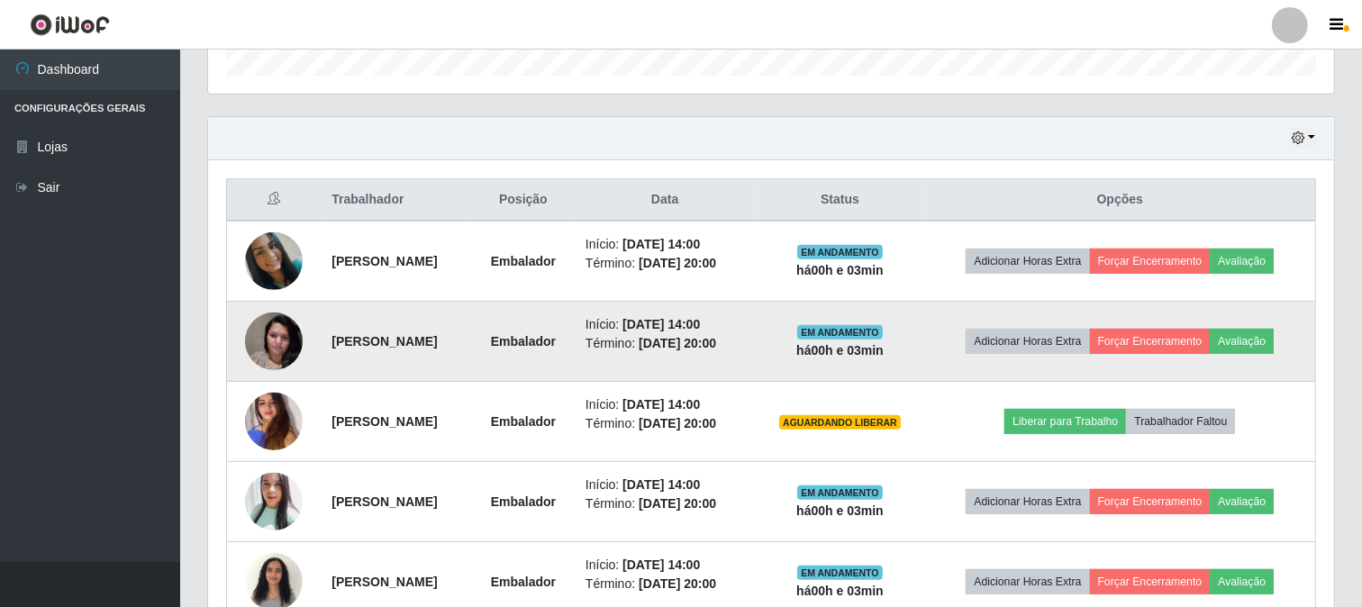
scroll to position [668, 0]
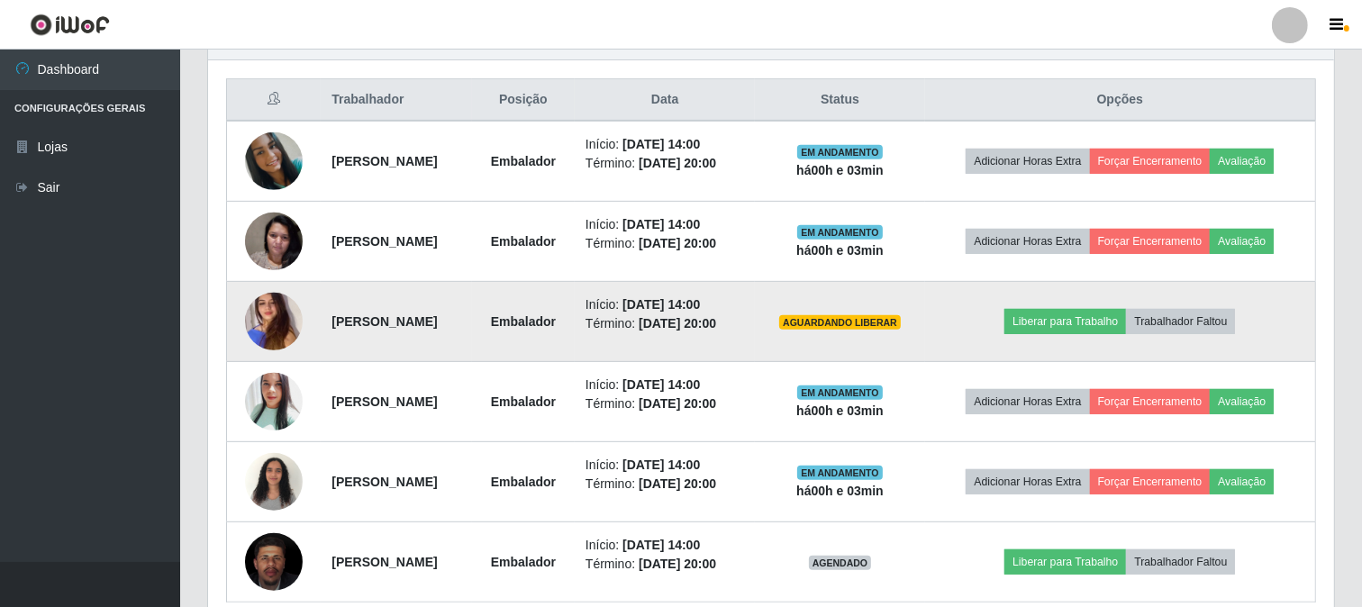
click at [274, 319] on img at bounding box center [274, 322] width 58 height 132
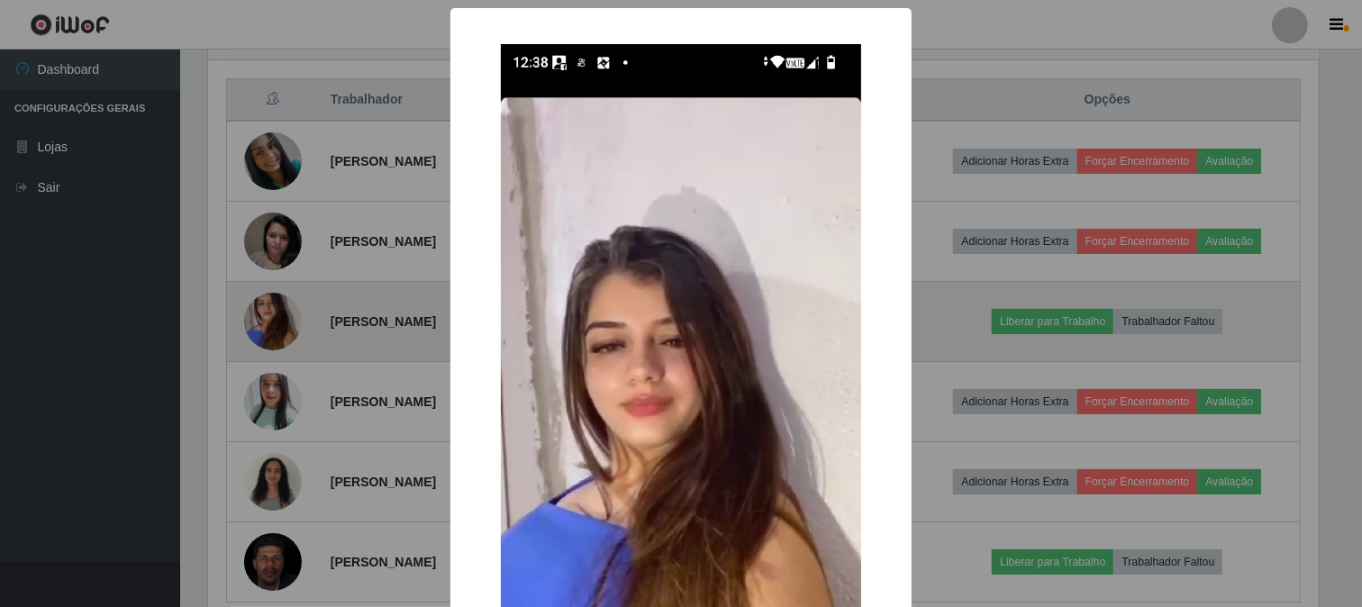
scroll to position [373, 1114]
click at [274, 319] on div "× OK Cancel" at bounding box center [683, 303] width 1367 height 607
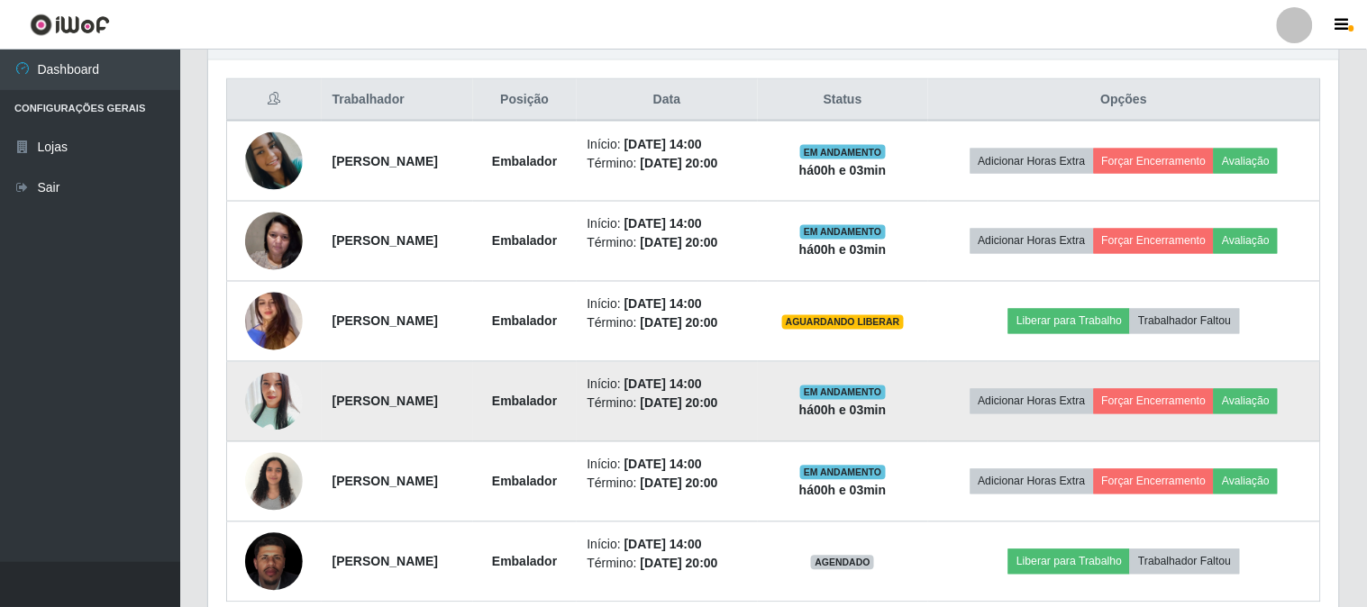
scroll to position [373, 1126]
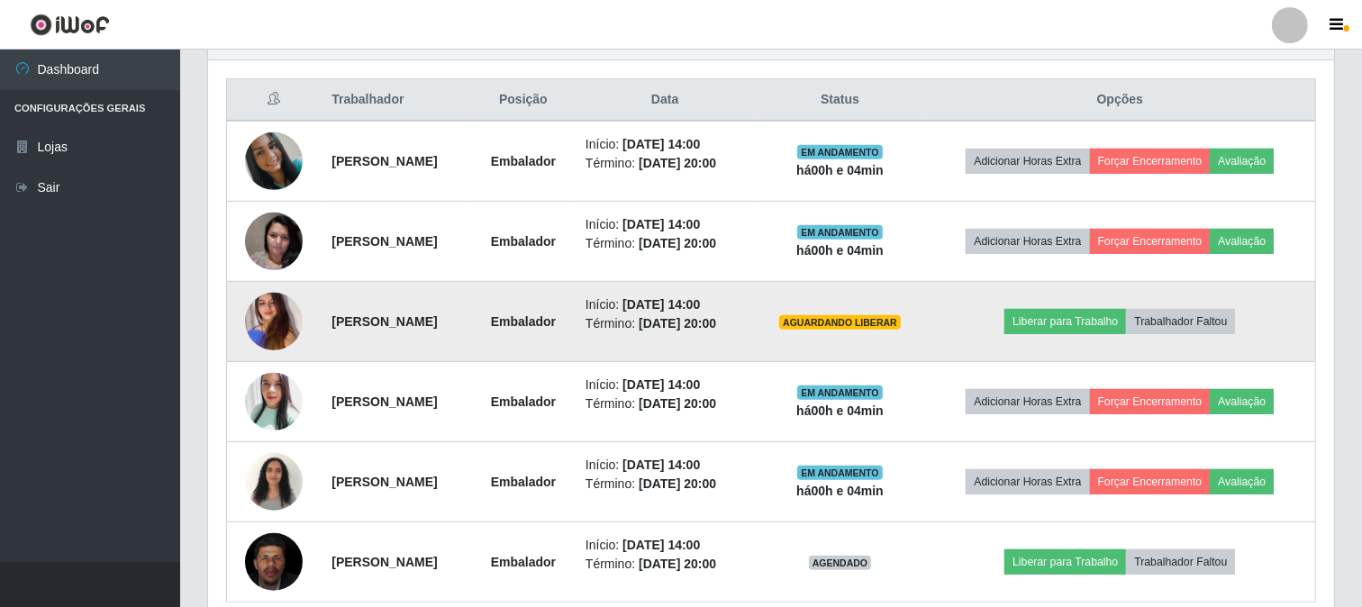
click at [271, 326] on img at bounding box center [274, 322] width 58 height 132
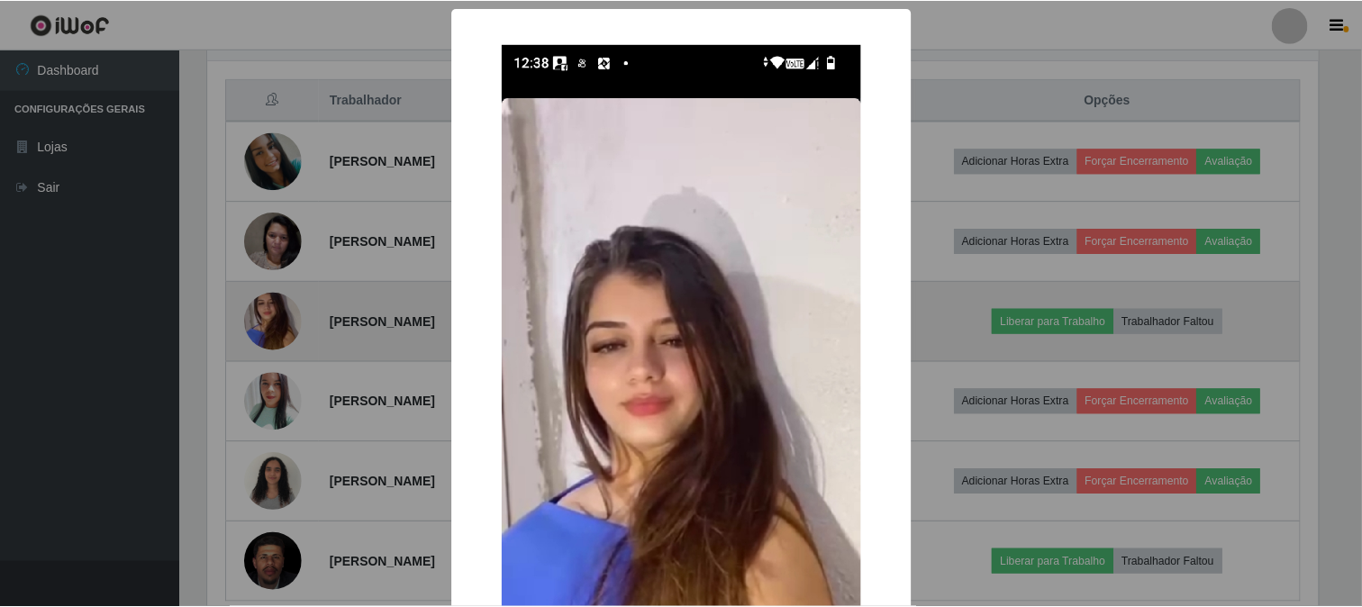
scroll to position [373, 1114]
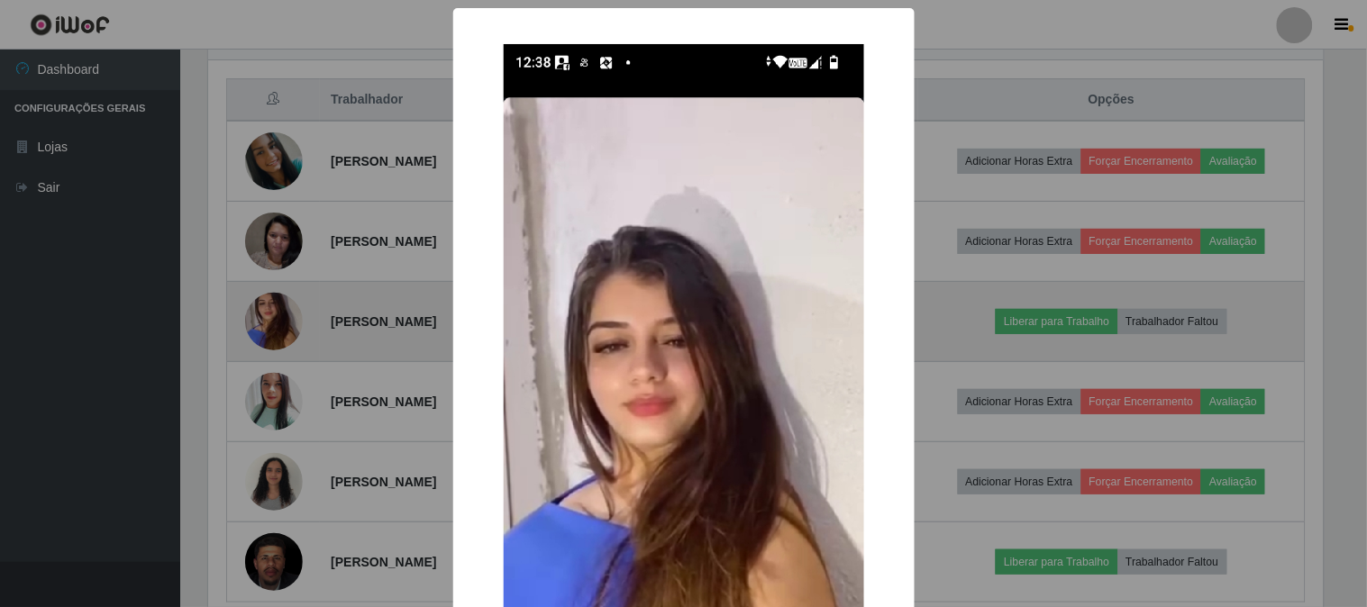
click at [271, 326] on div "× OK Cancel" at bounding box center [683, 303] width 1367 height 607
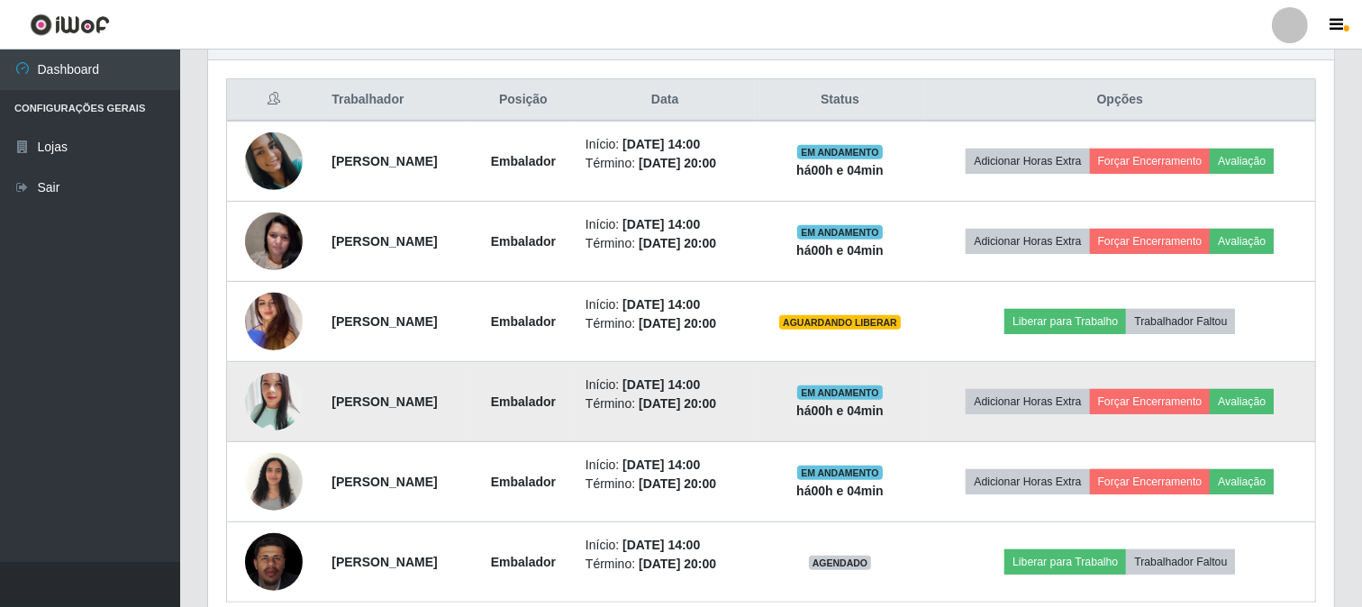
scroll to position [750, 0]
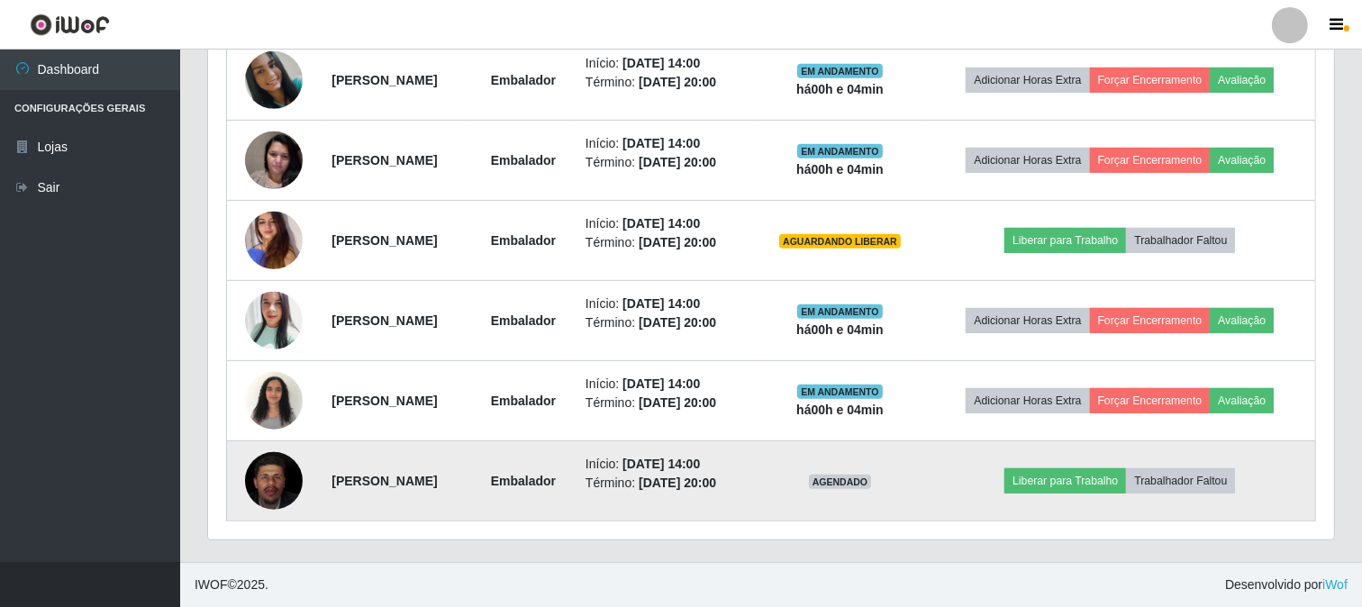
click at [279, 489] on img at bounding box center [274, 481] width 58 height 71
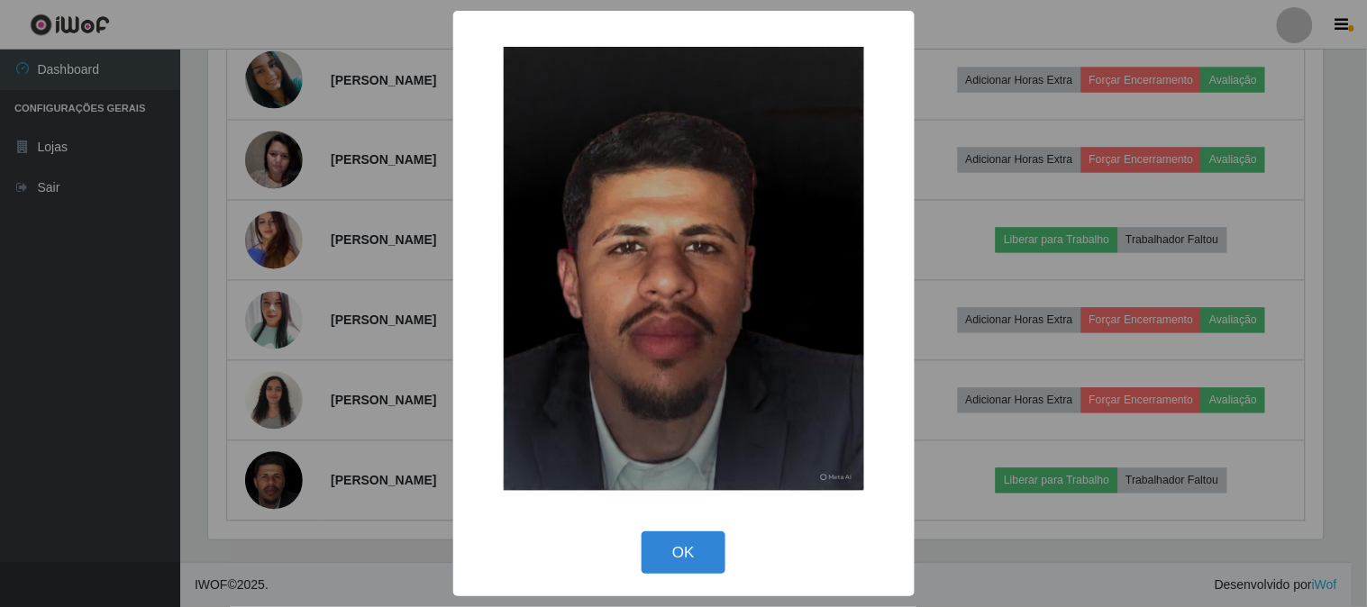
click at [277, 489] on div "× OK Cancel" at bounding box center [683, 303] width 1367 height 607
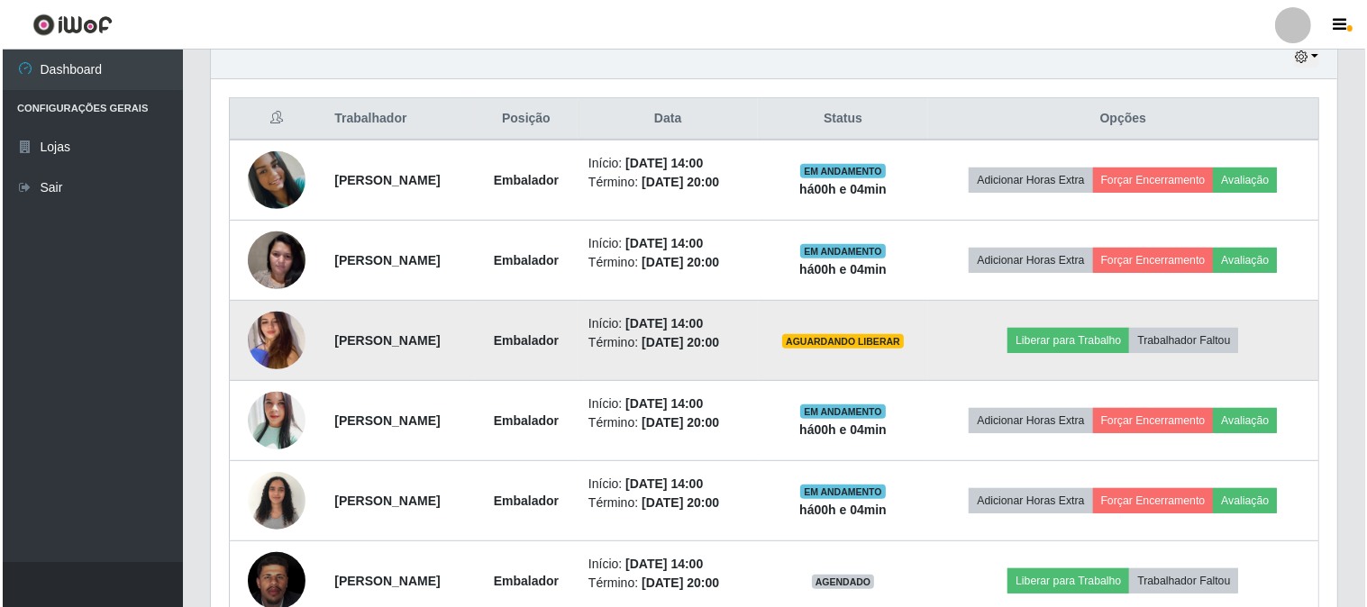
scroll to position [750, 0]
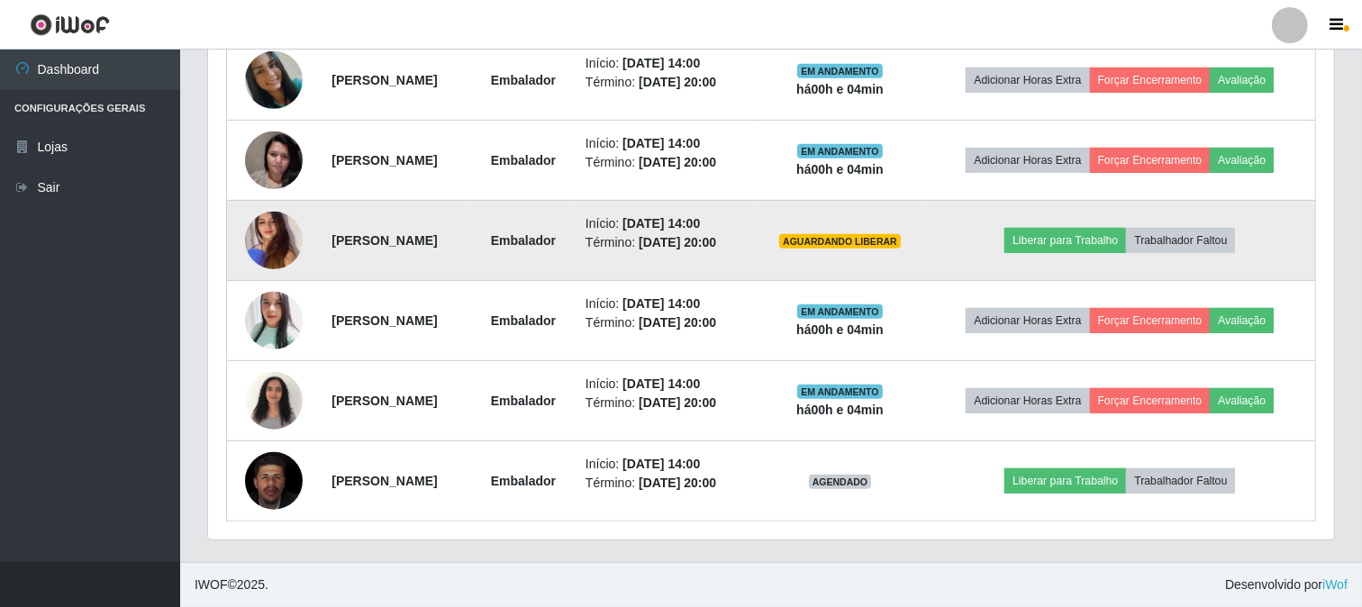
click at [247, 236] on img at bounding box center [274, 241] width 58 height 132
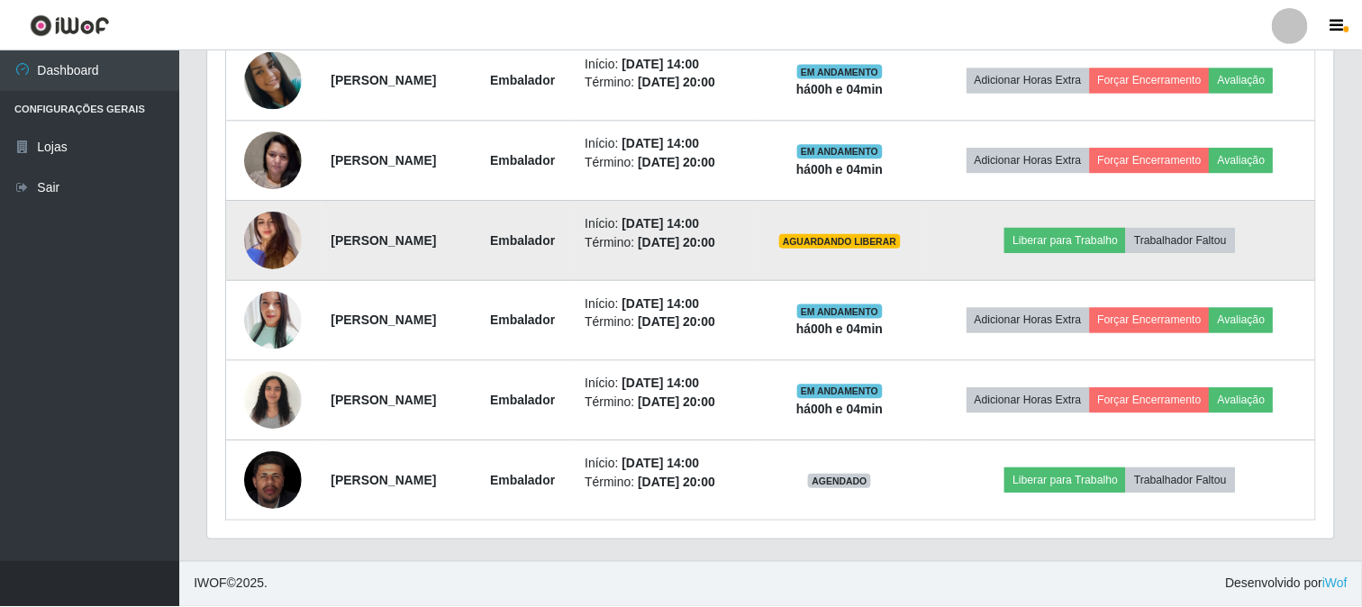
scroll to position [373, 1114]
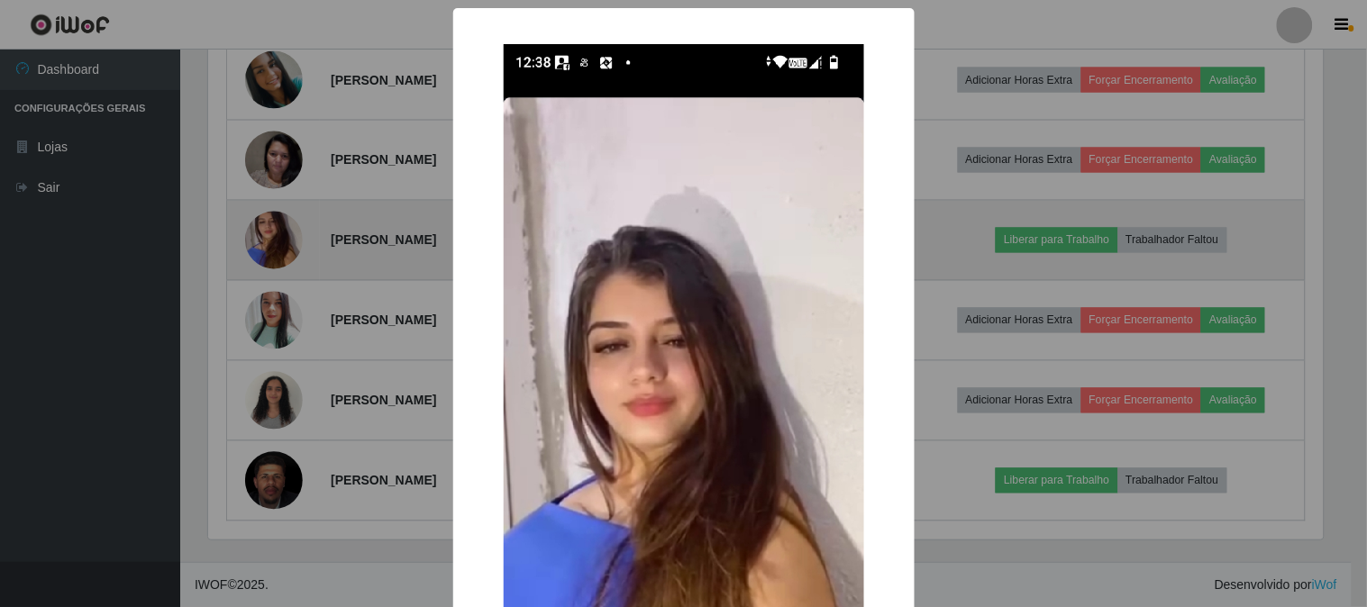
click at [247, 236] on div "× OK Cancel" at bounding box center [683, 303] width 1367 height 607
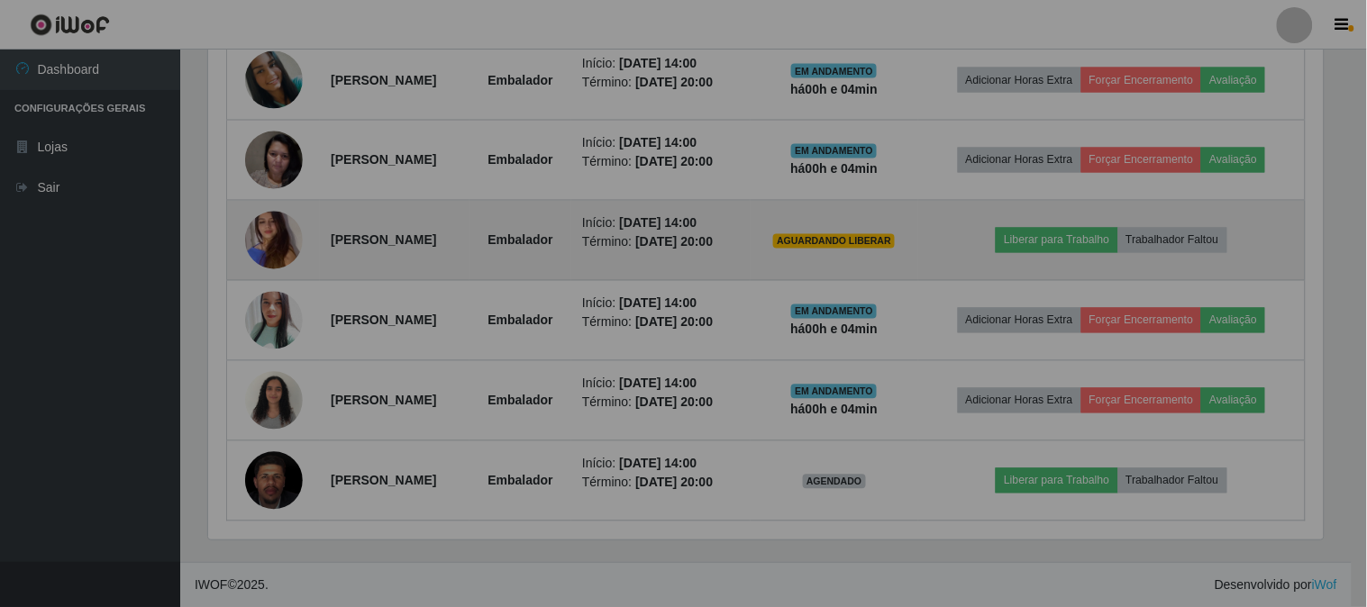
scroll to position [373, 1126]
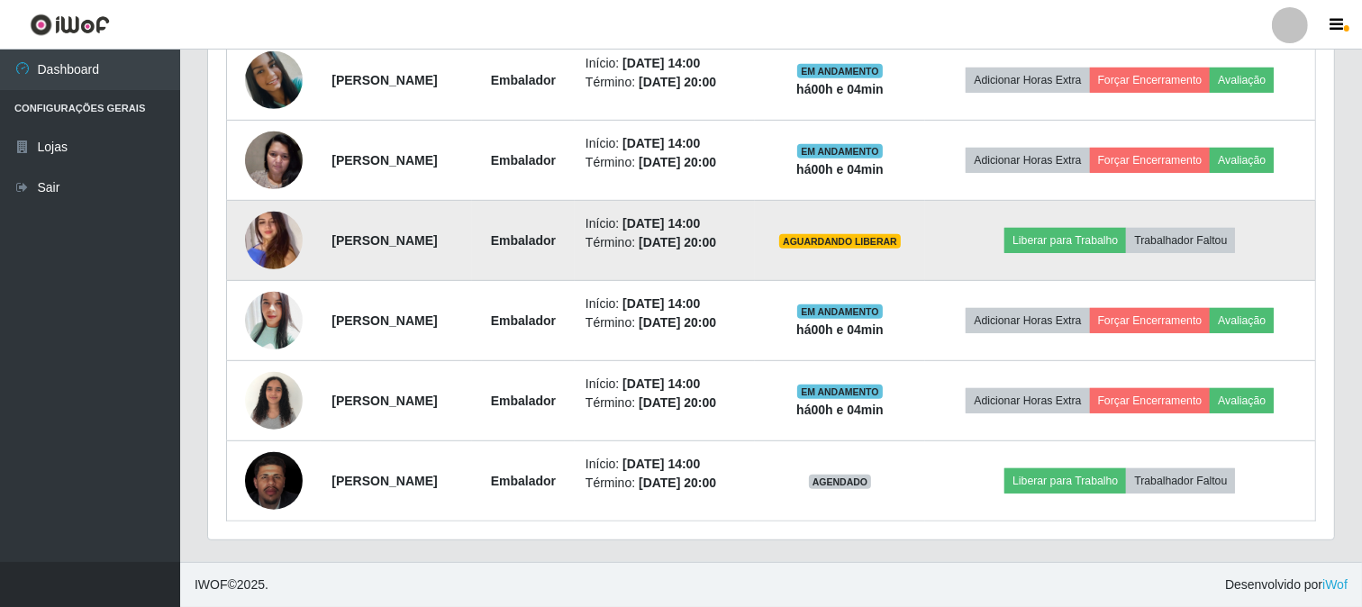
click at [247, 236] on img at bounding box center [274, 241] width 58 height 132
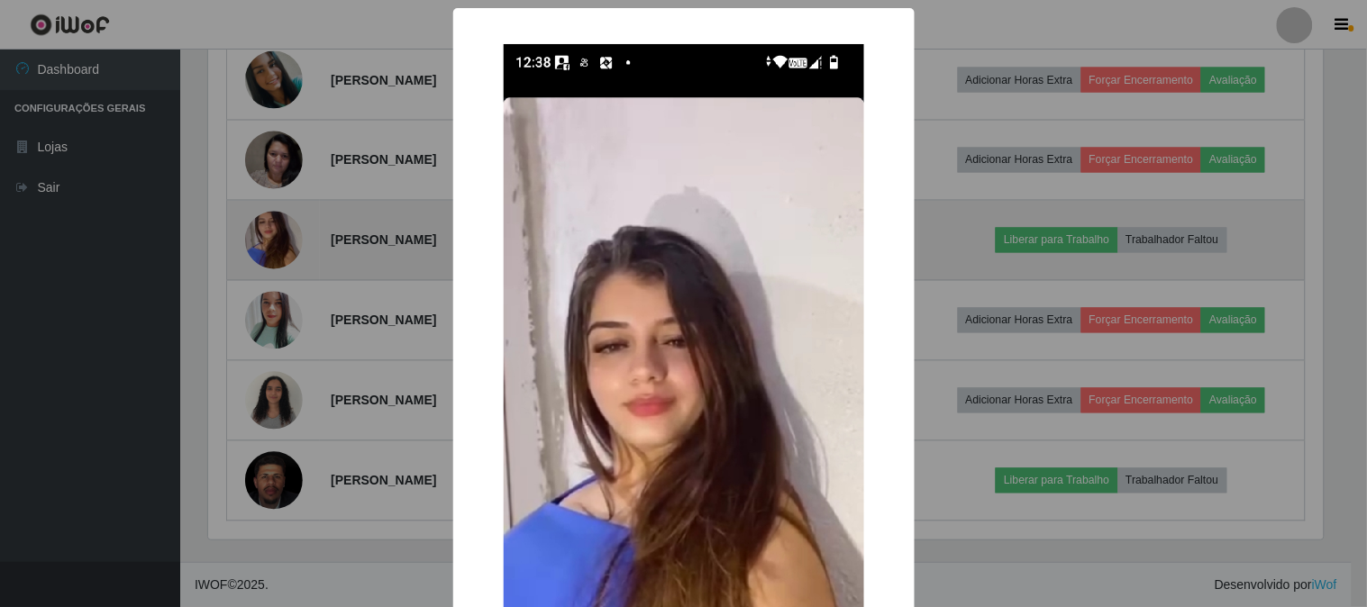
click at [247, 236] on div "× OK Cancel" at bounding box center [683, 303] width 1367 height 607
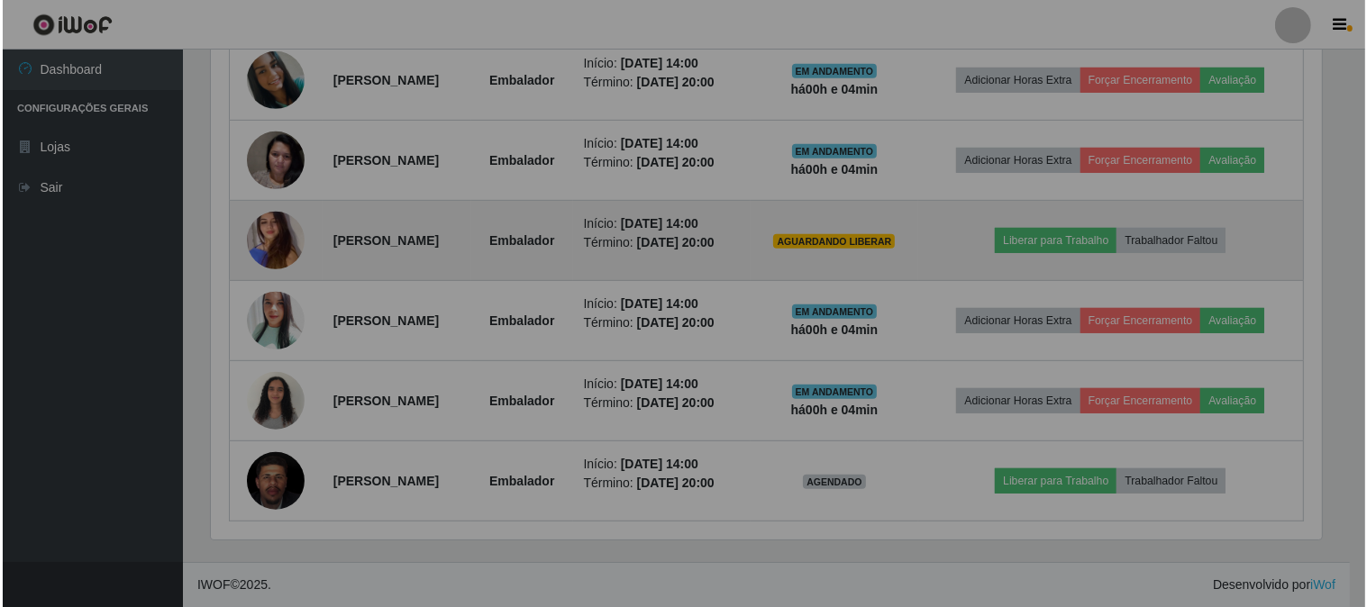
scroll to position [373, 1126]
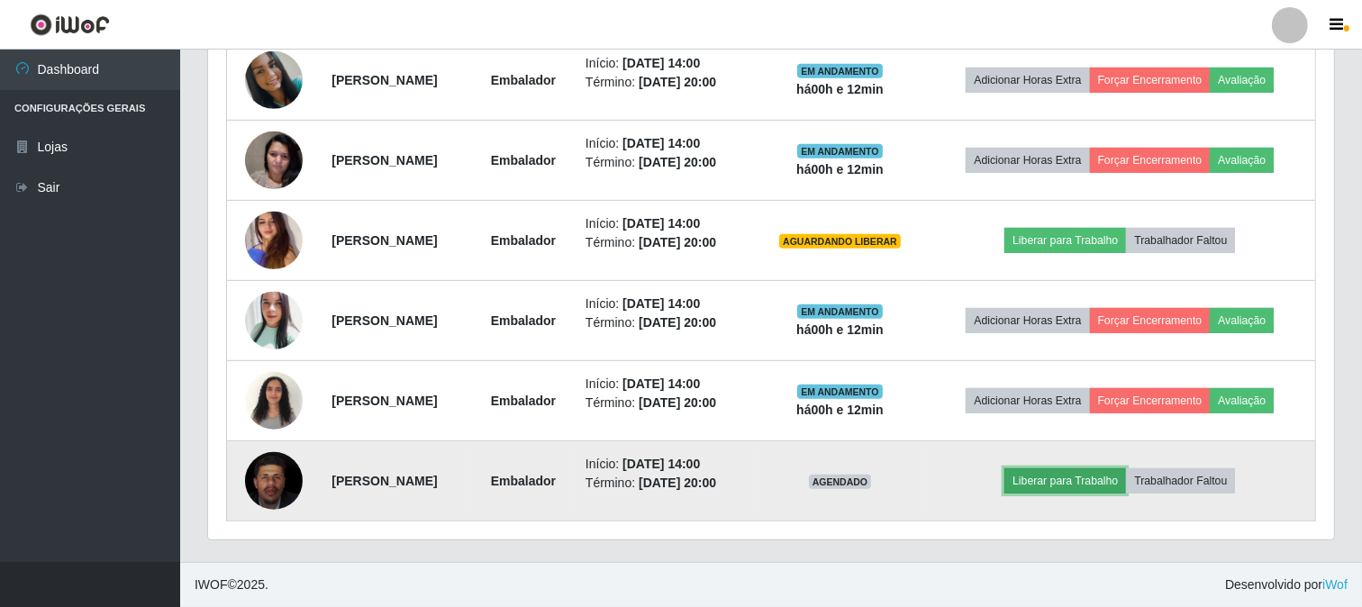
click at [1059, 485] on button "Liberar para Trabalho" at bounding box center [1065, 480] width 122 height 25
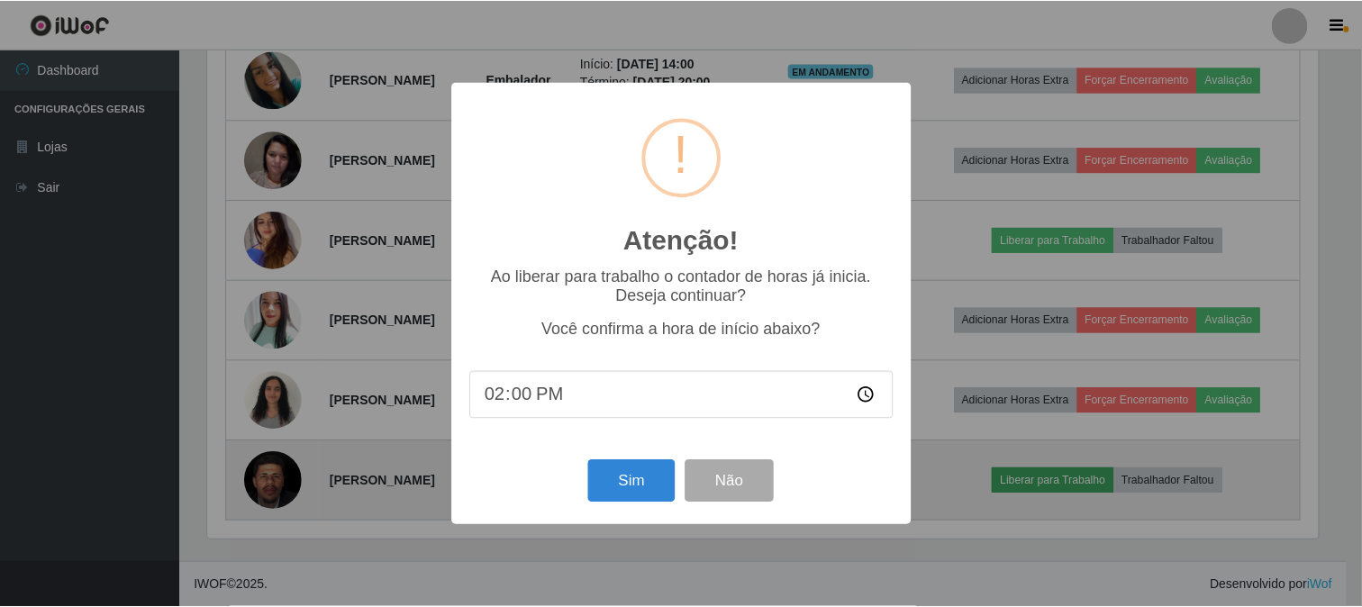
scroll to position [373, 1114]
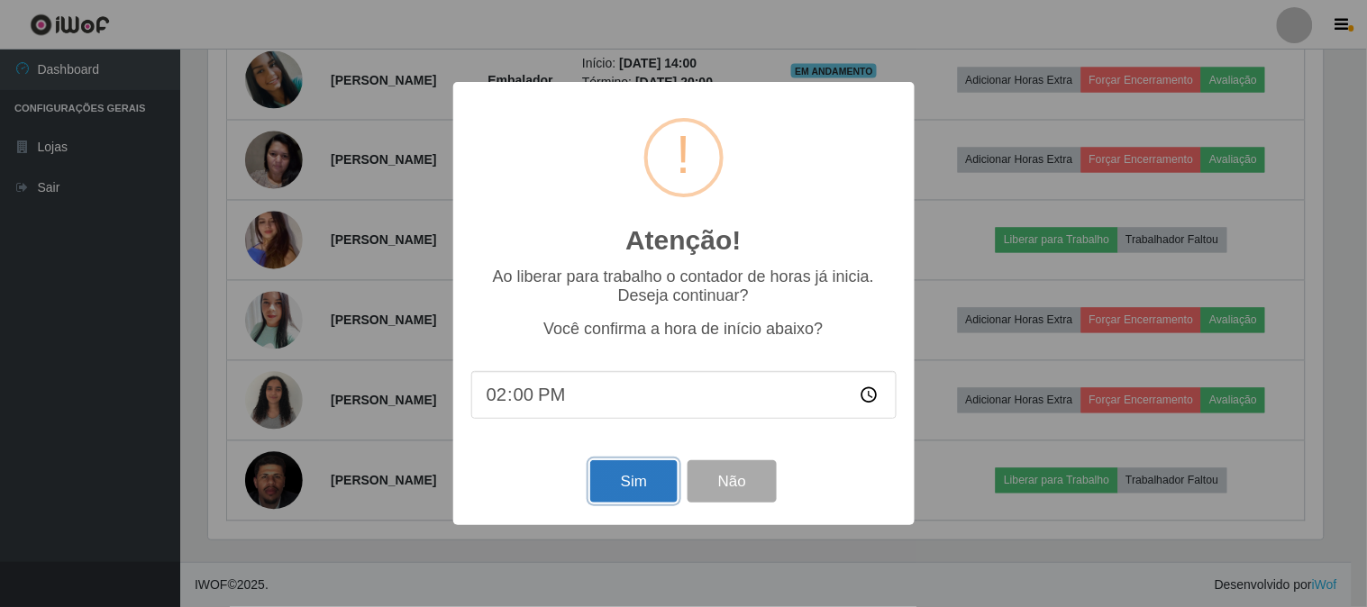
click at [651, 474] on button "Sim" at bounding box center [633, 481] width 87 height 42
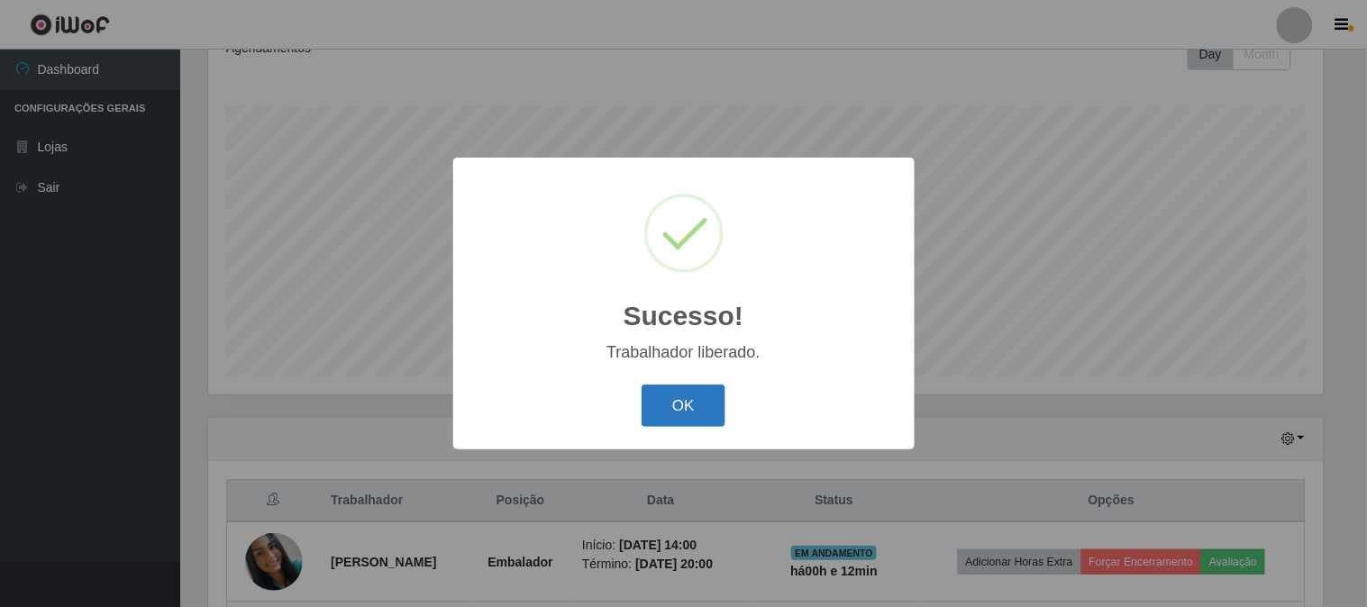
click at [691, 405] on button "OK" at bounding box center [683, 406] width 84 height 42
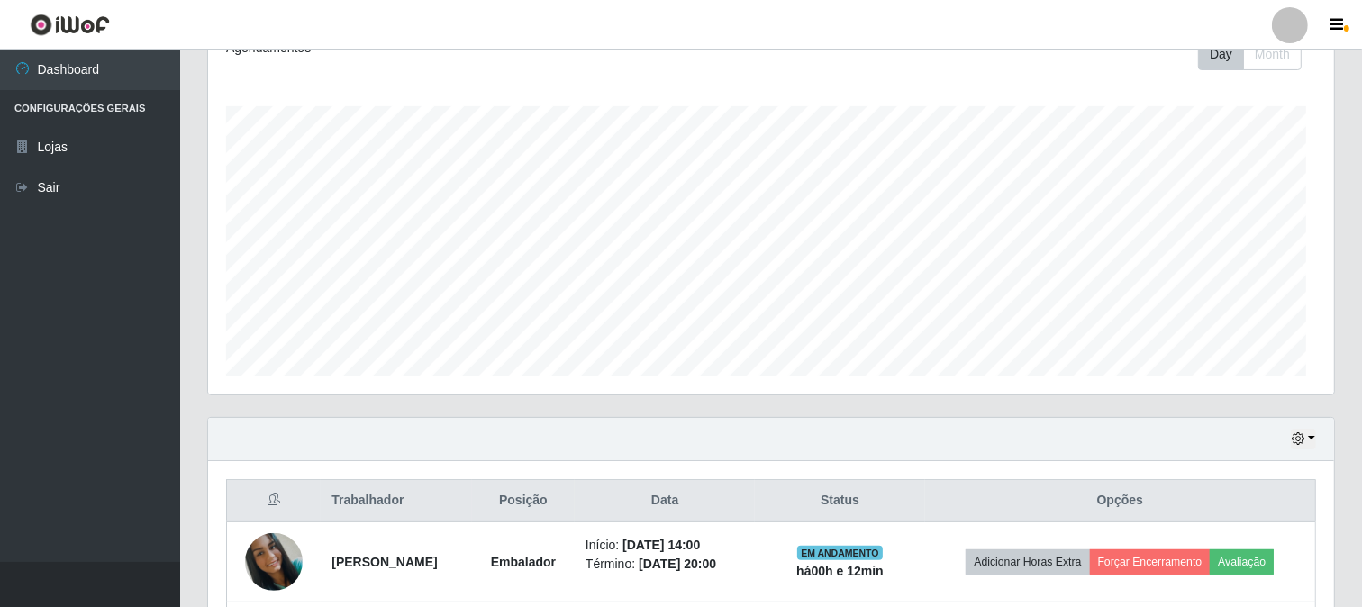
scroll to position [373, 1126]
